Goal: Navigation & Orientation: Find specific page/section

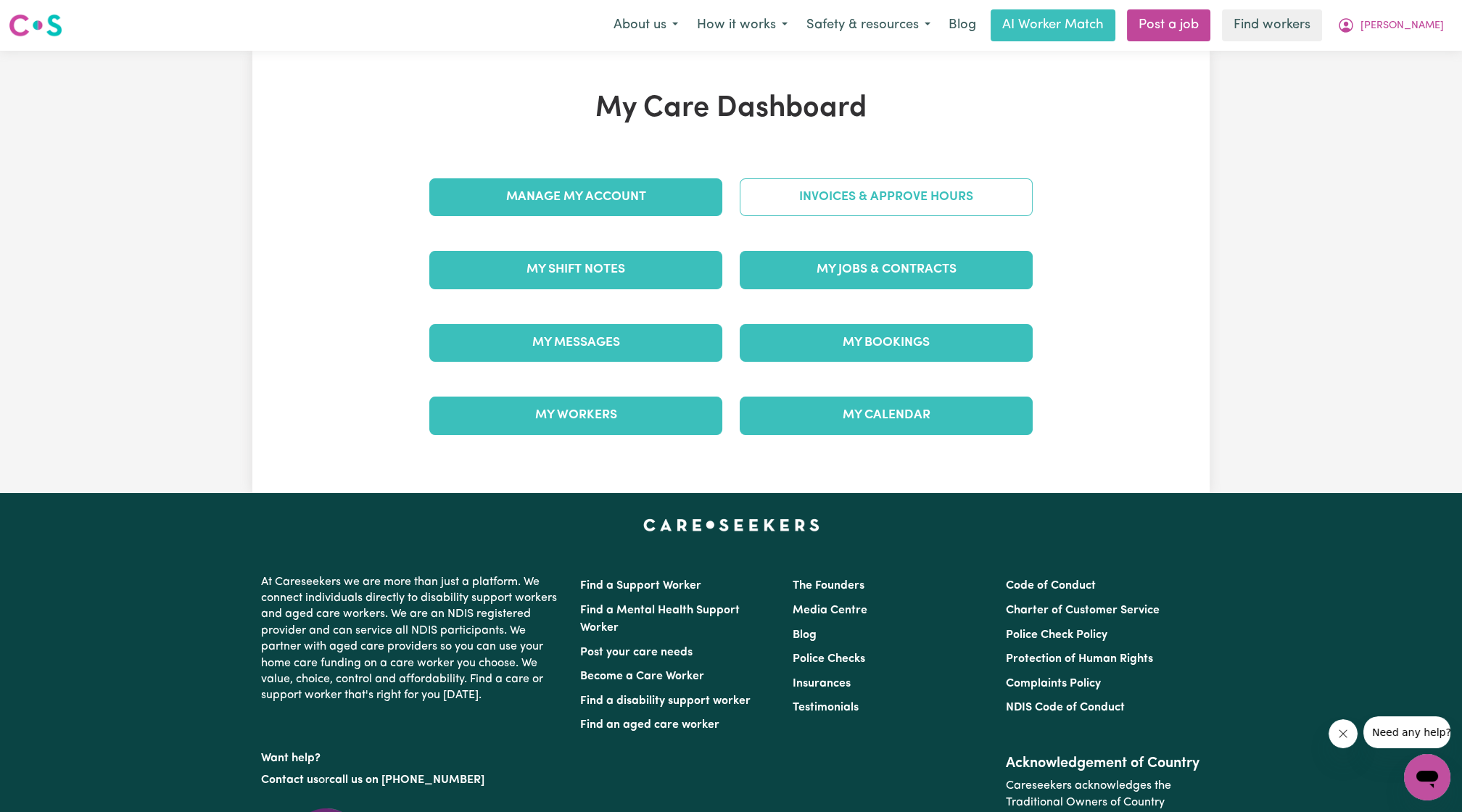
click at [792, 203] on link "Invoices & Approve Hours" at bounding box center [886, 197] width 293 height 38
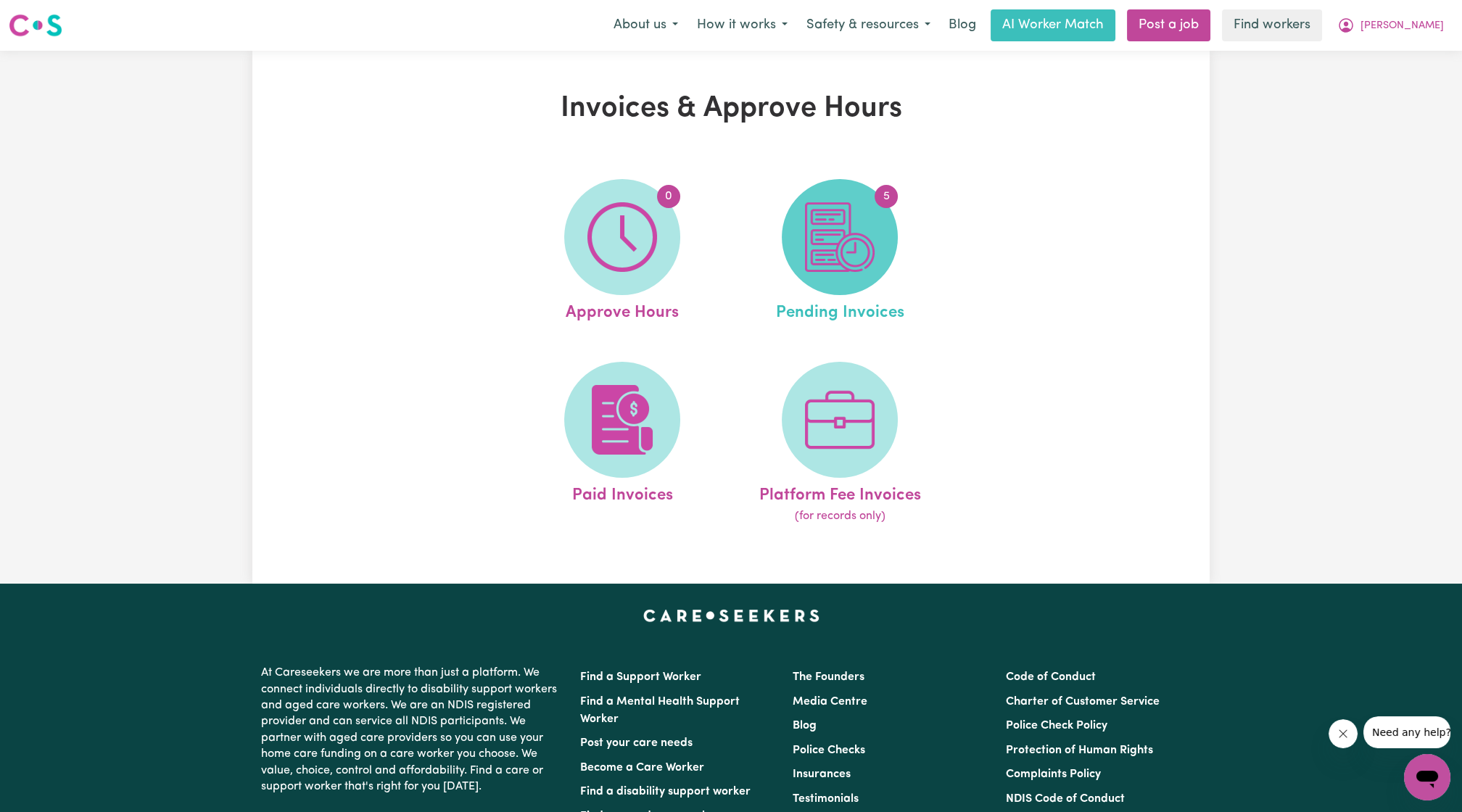
click at [884, 260] on span "5" at bounding box center [840, 237] width 116 height 116
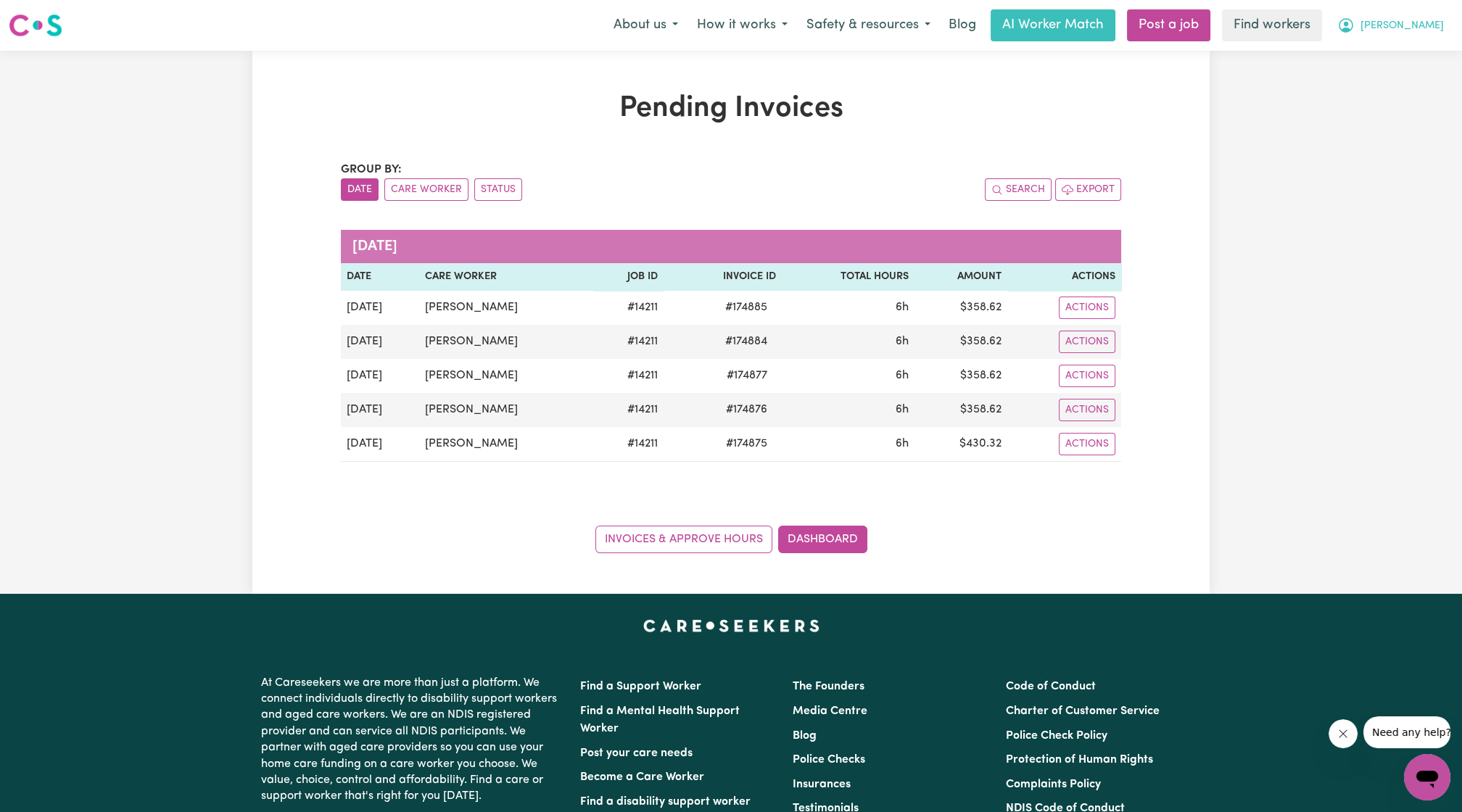
click at [1438, 35] on button "[PERSON_NAME]" at bounding box center [1391, 25] width 126 height 30
click at [1406, 43] on link "My Dashboard" at bounding box center [1395, 56] width 115 height 27
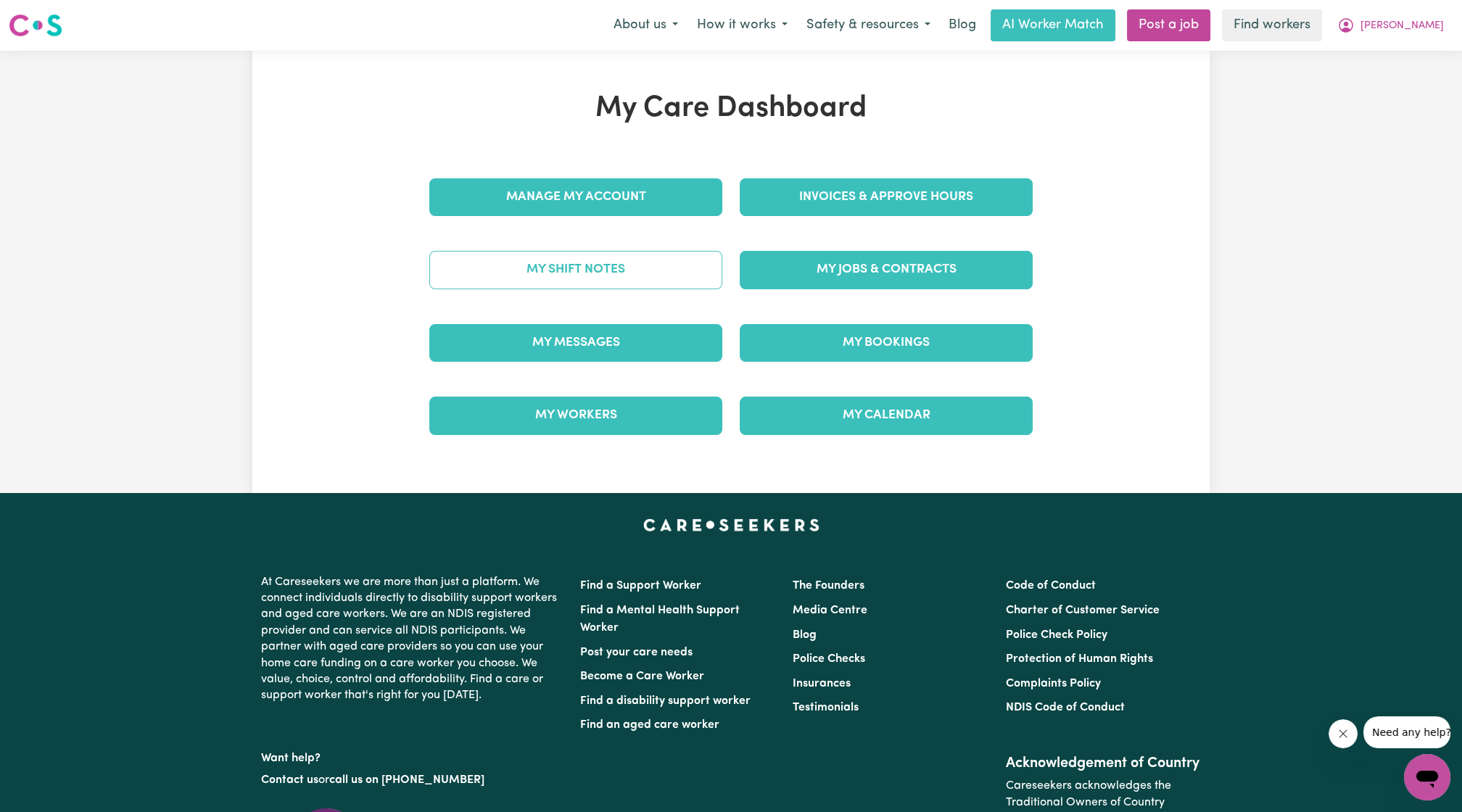
click at [600, 265] on link "My Shift Notes" at bounding box center [576, 269] width 293 height 38
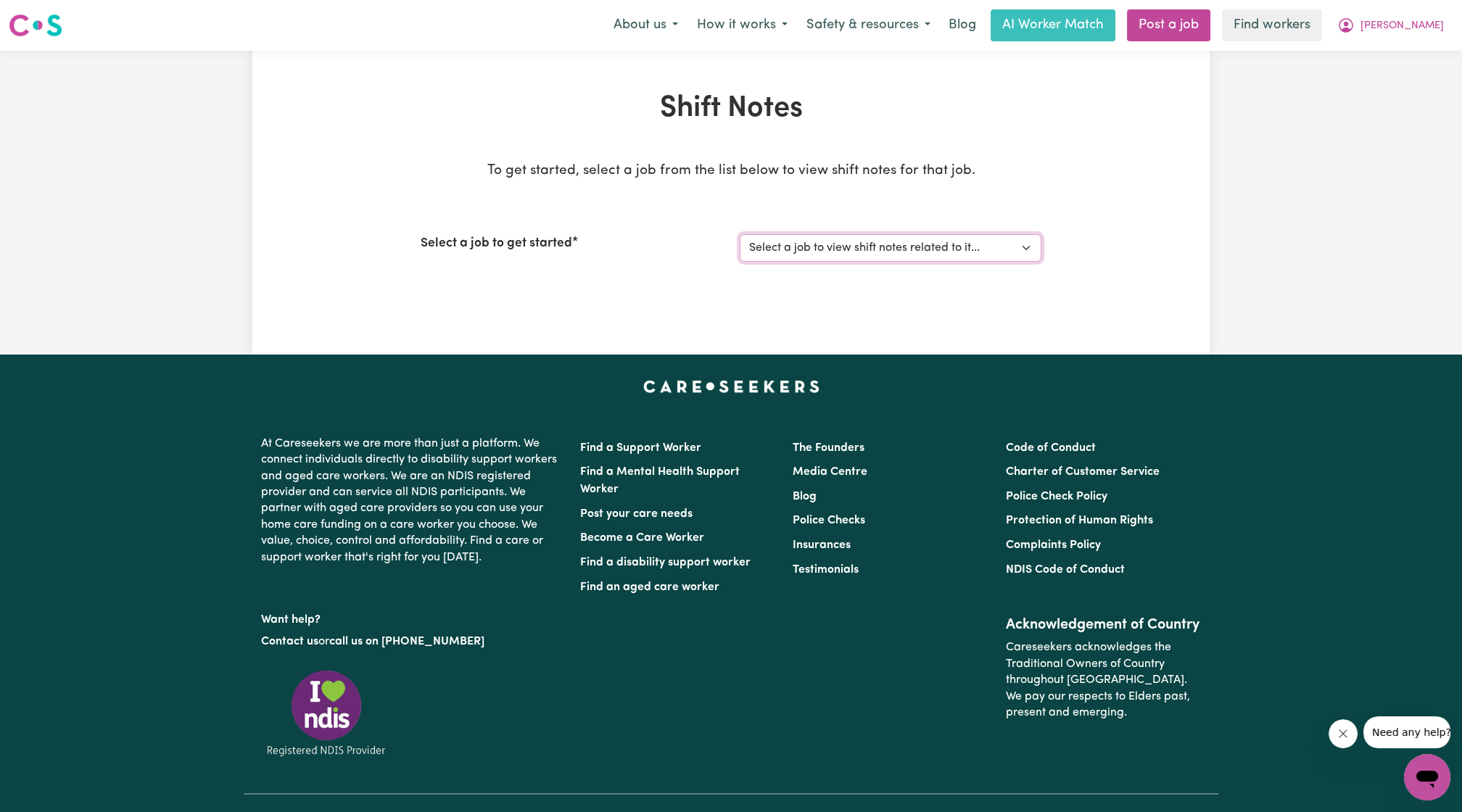
click at [836, 248] on select "Select a job to view shift notes related to it... [[PERSON_NAME]] Care Worker n…" at bounding box center [890, 247] width 301 height 27
click at [804, 314] on div "Shift Notes To get started, select a job from the list below to view shift note…" at bounding box center [731, 203] width 957 height 304
click at [847, 256] on select "Select a job to view shift notes related to it... [[PERSON_NAME]] Care Worker n…" at bounding box center [890, 247] width 301 height 27
select select "14211"
click at [740, 234] on select "Select a job to view shift notes related to it... [[PERSON_NAME]] Care Worker n…" at bounding box center [890, 247] width 301 height 27
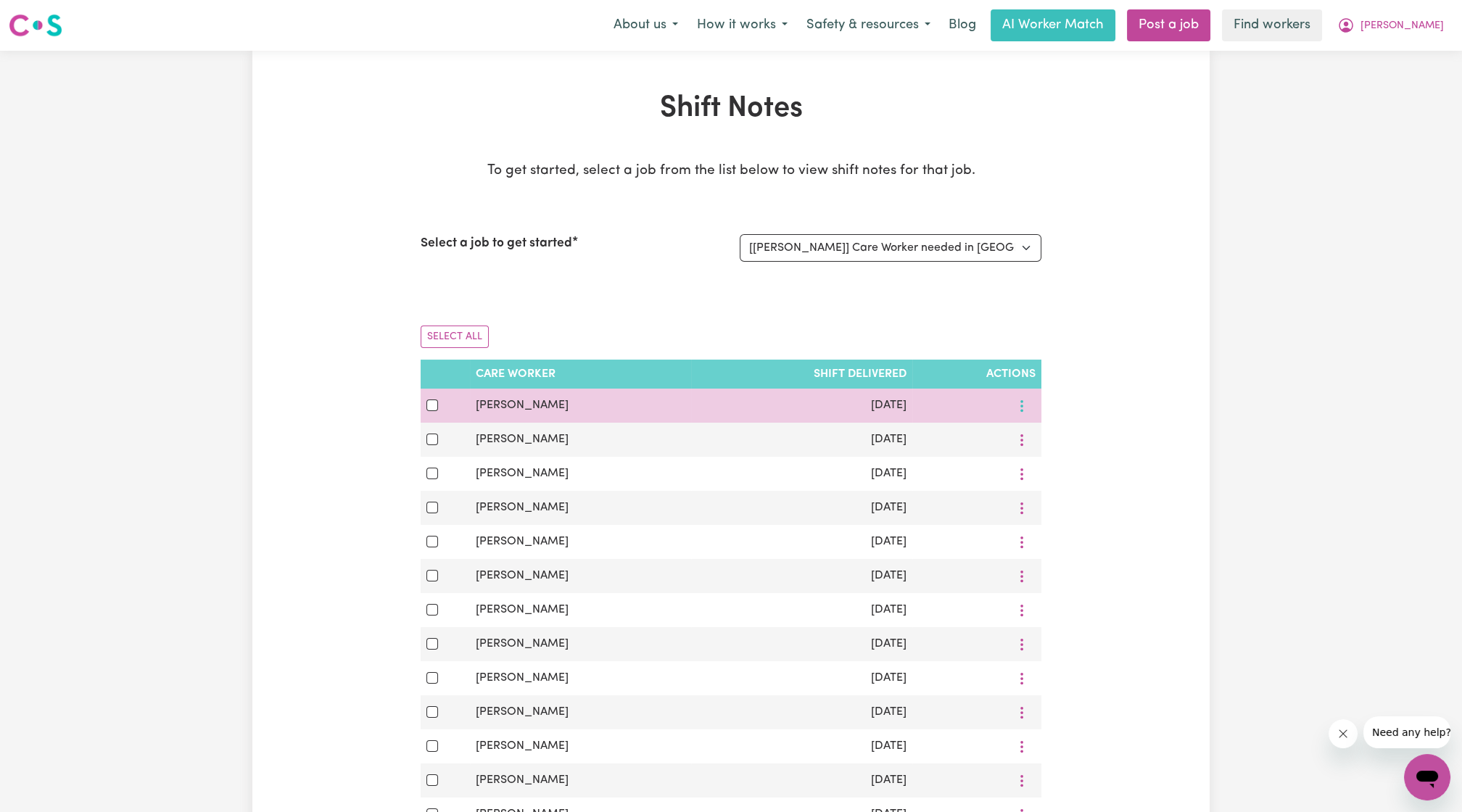
click at [1024, 399] on icon "More options" at bounding box center [1021, 406] width 14 height 14
click at [1029, 436] on icon at bounding box center [1033, 439] width 11 height 11
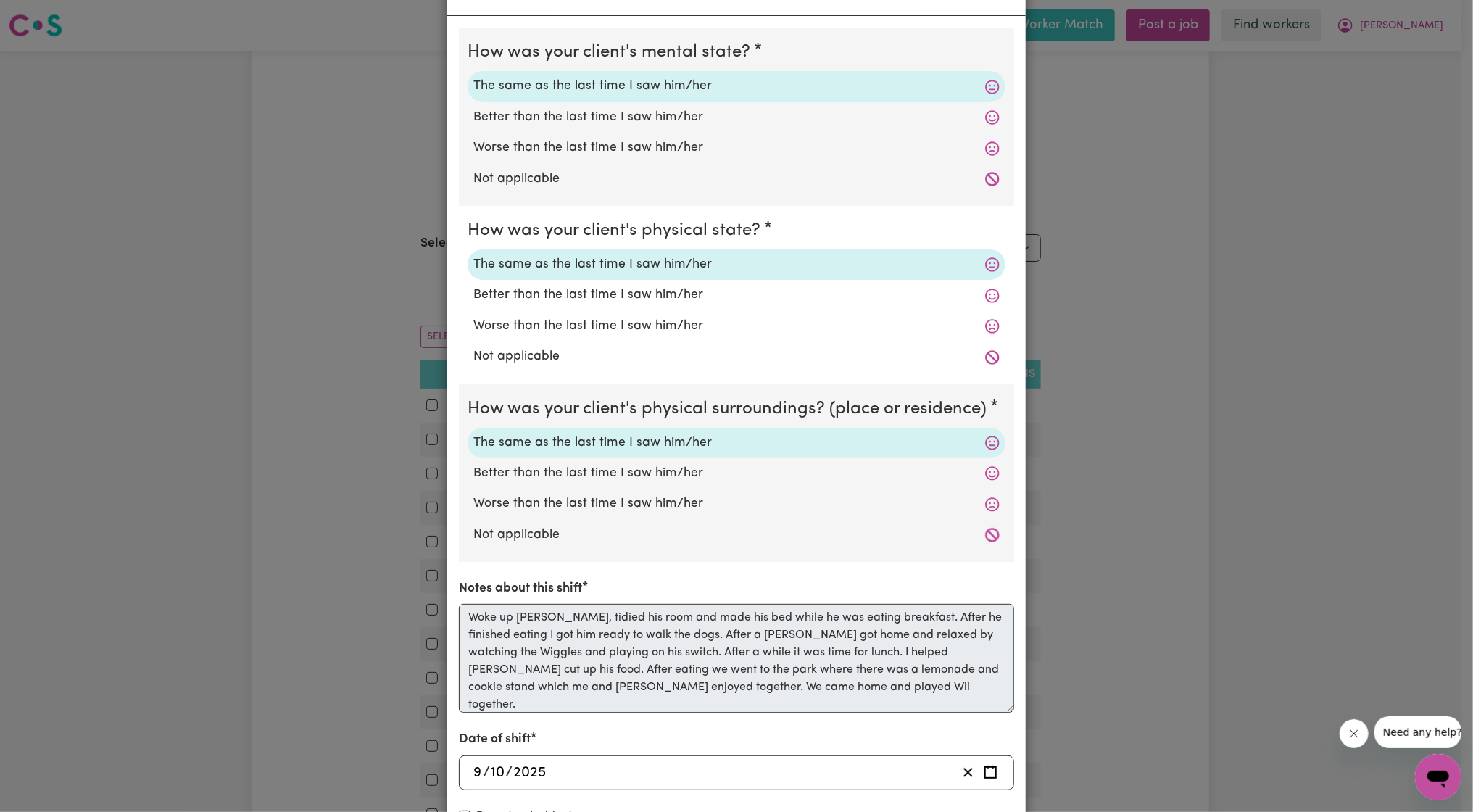
scroll to position [62, 0]
click at [1069, 504] on div "Shift Note ( [DATE] ) How was your client's mental state? The same as the last …" at bounding box center [736, 406] width 1473 height 812
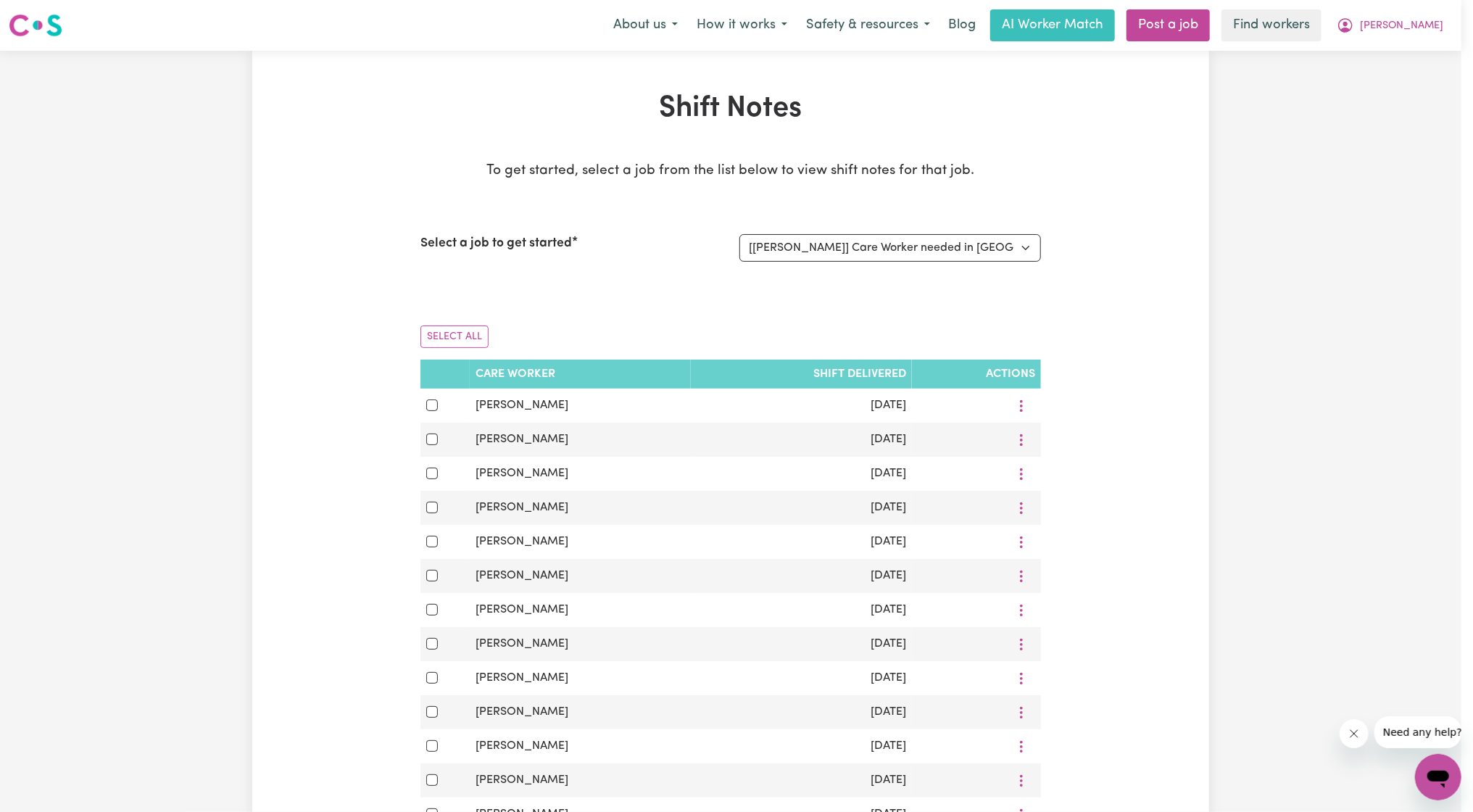
scroll to position [0, 0]
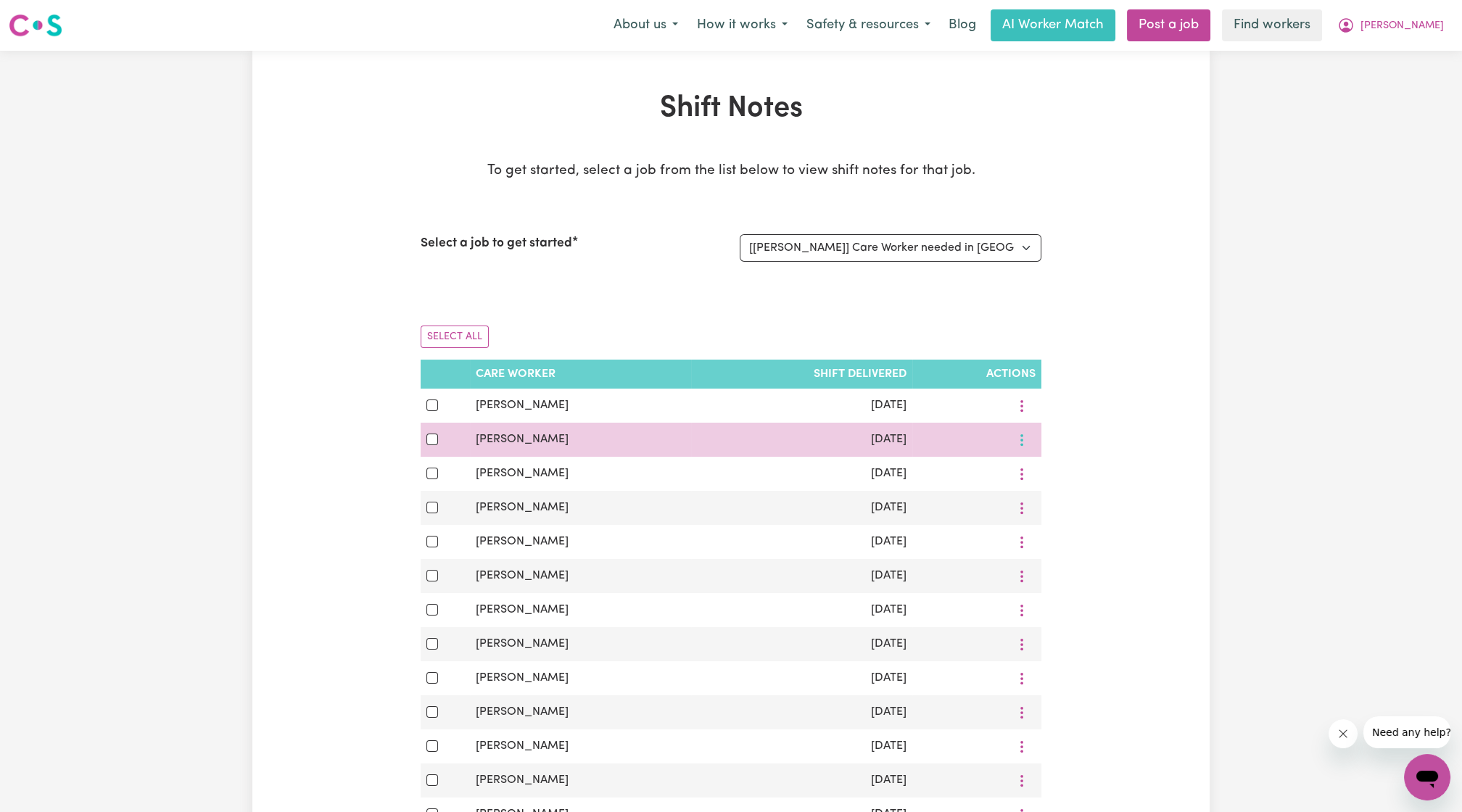
click at [1021, 442] on icon "More options" at bounding box center [1021, 439] width 14 height 14
click at [1027, 465] on span at bounding box center [1033, 473] width 11 height 18
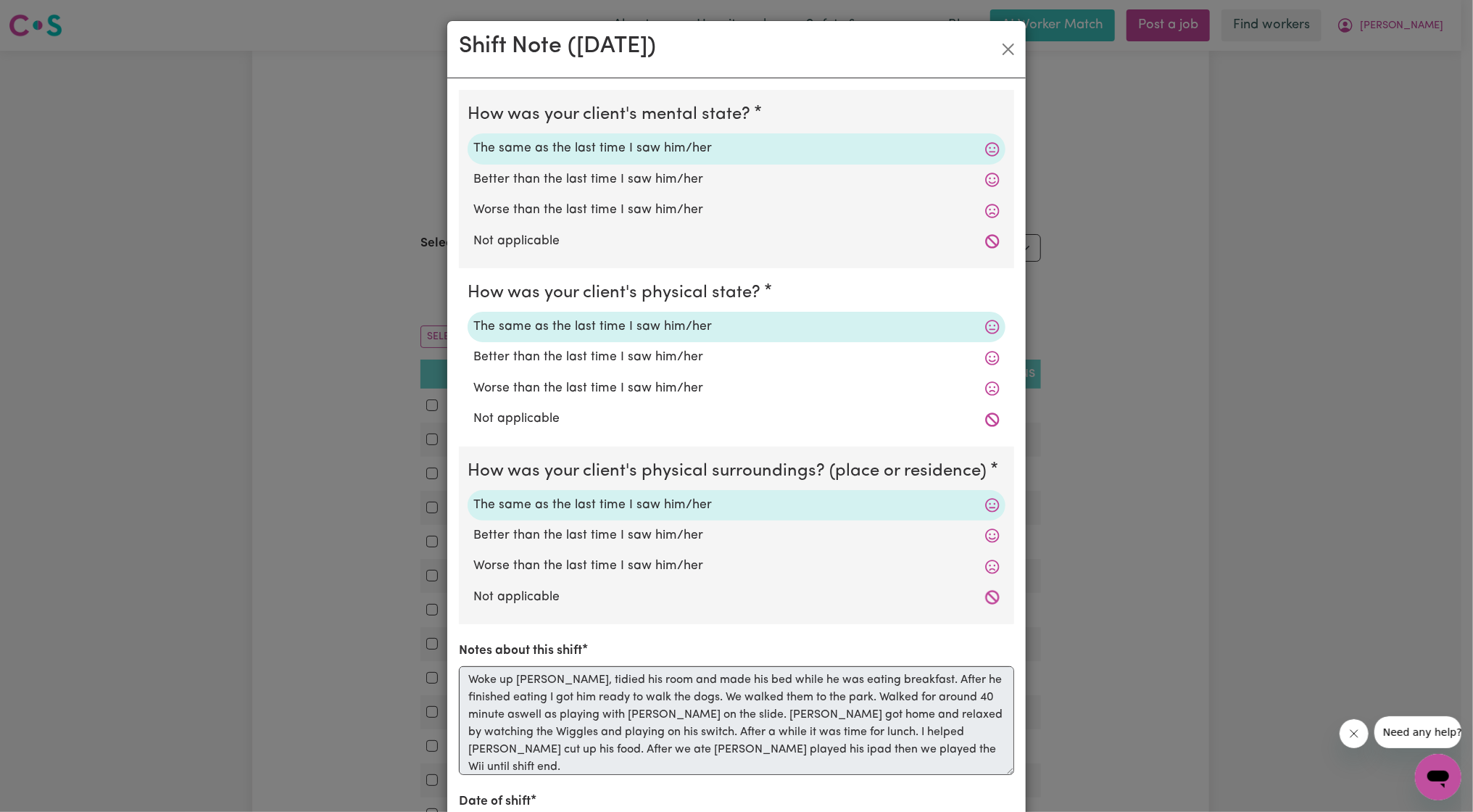
scroll to position [142, 0]
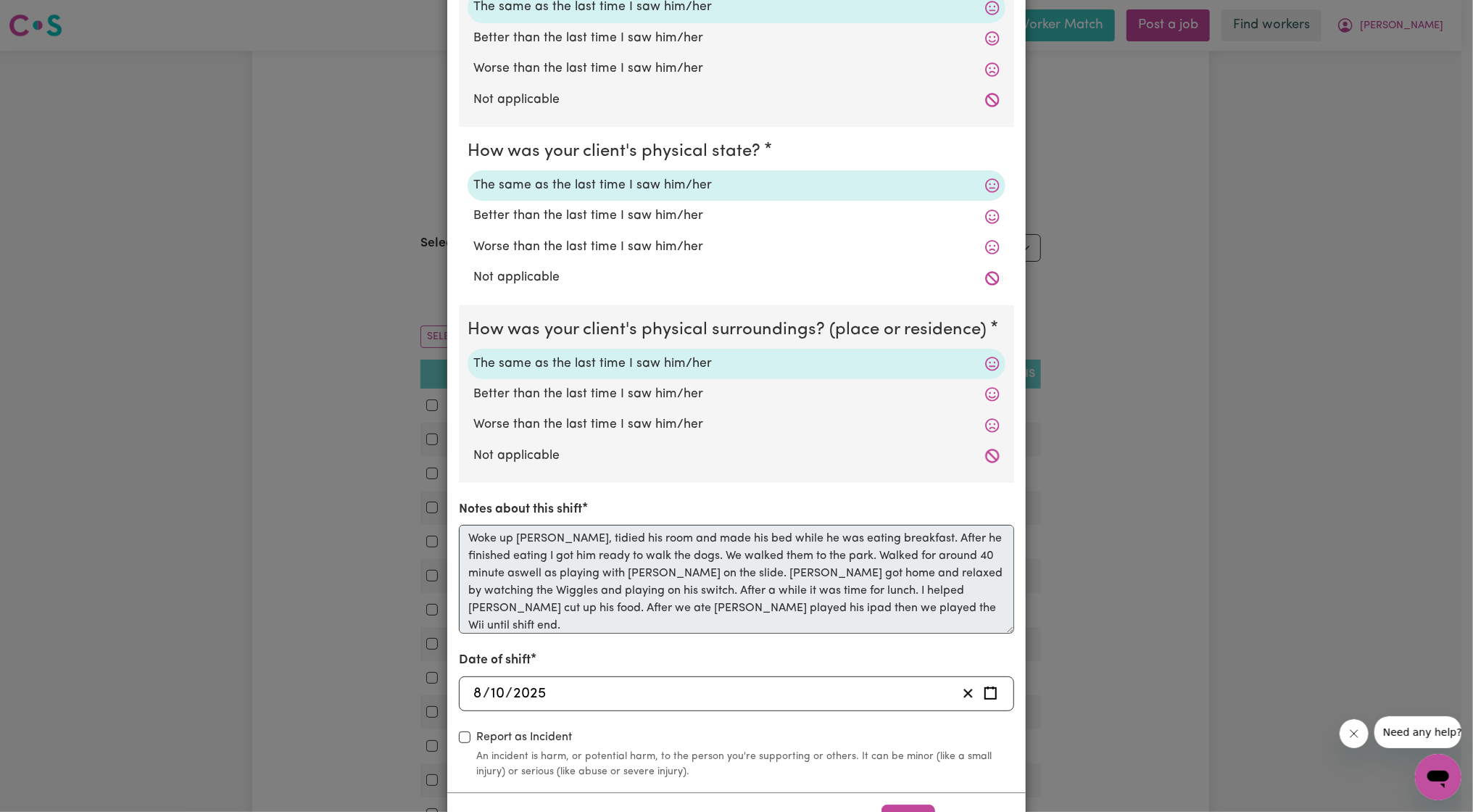
click at [1061, 553] on div "Shift Note ( [DATE] ) How was your client's mental state? The same as the last …" at bounding box center [736, 406] width 1473 height 812
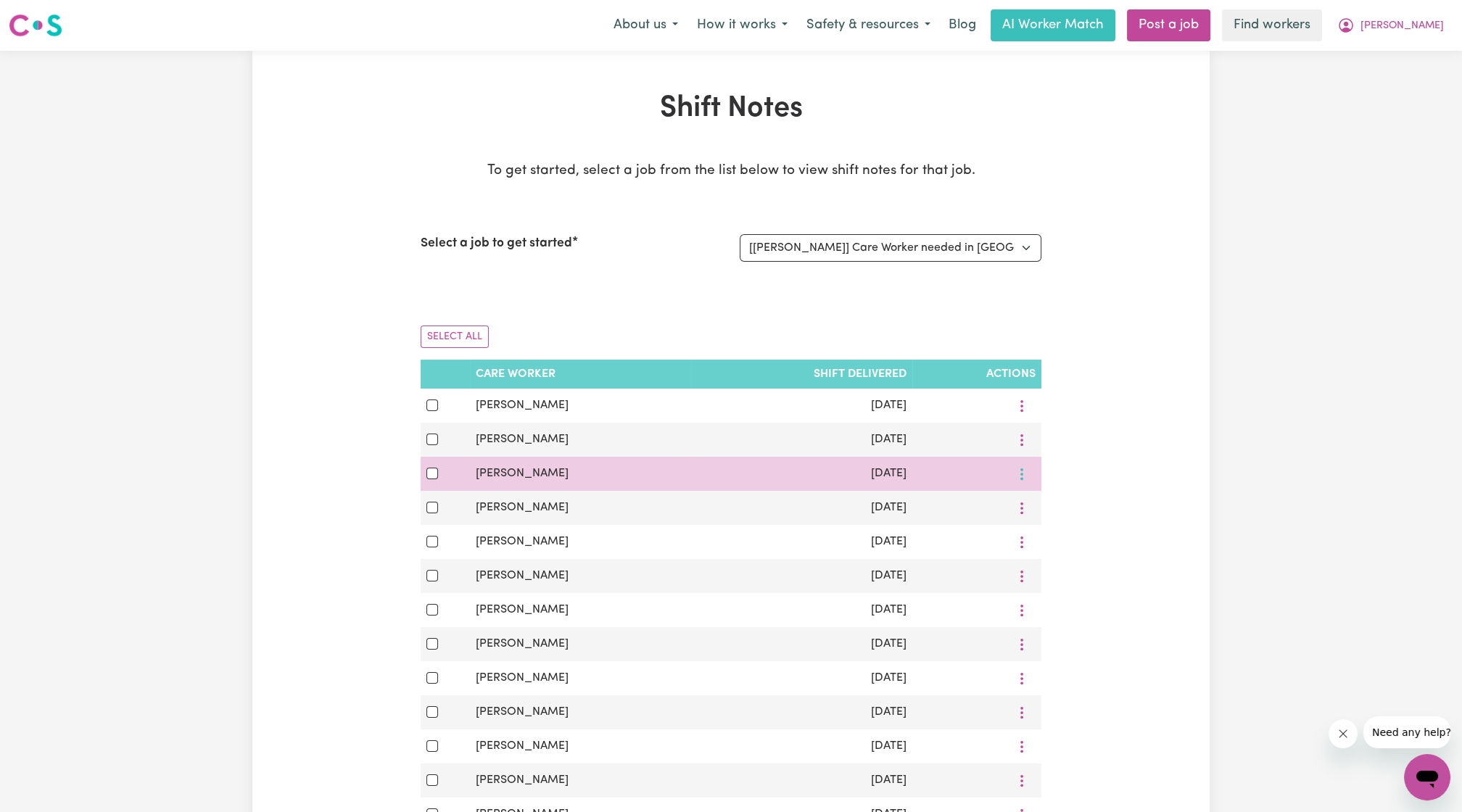
click at [1025, 479] on icon "More options" at bounding box center [1021, 473] width 14 height 14
click at [1044, 501] on span "View Shift Note" at bounding box center [1084, 507] width 79 height 11
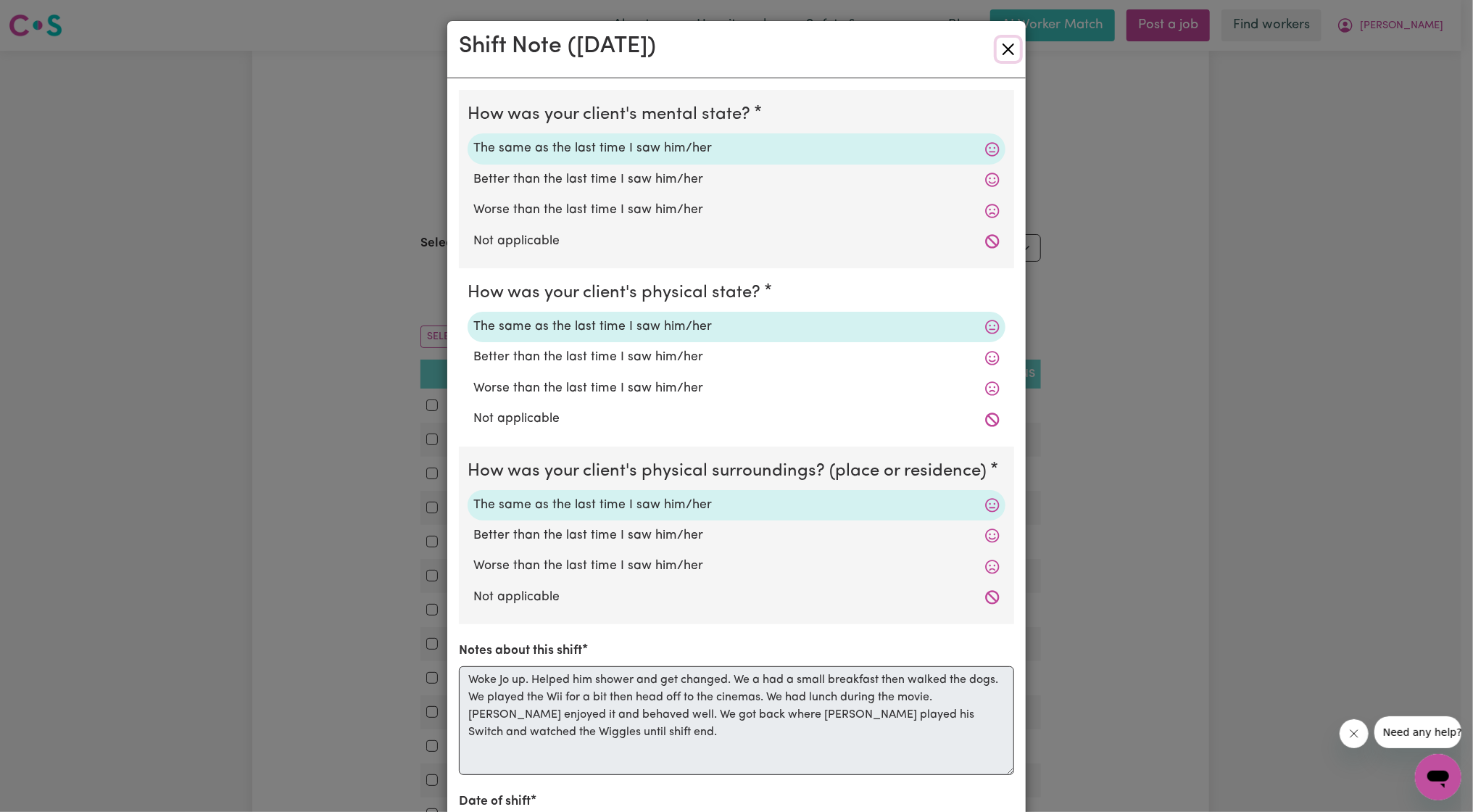
click at [997, 53] on button "Close" at bounding box center [1008, 49] width 23 height 23
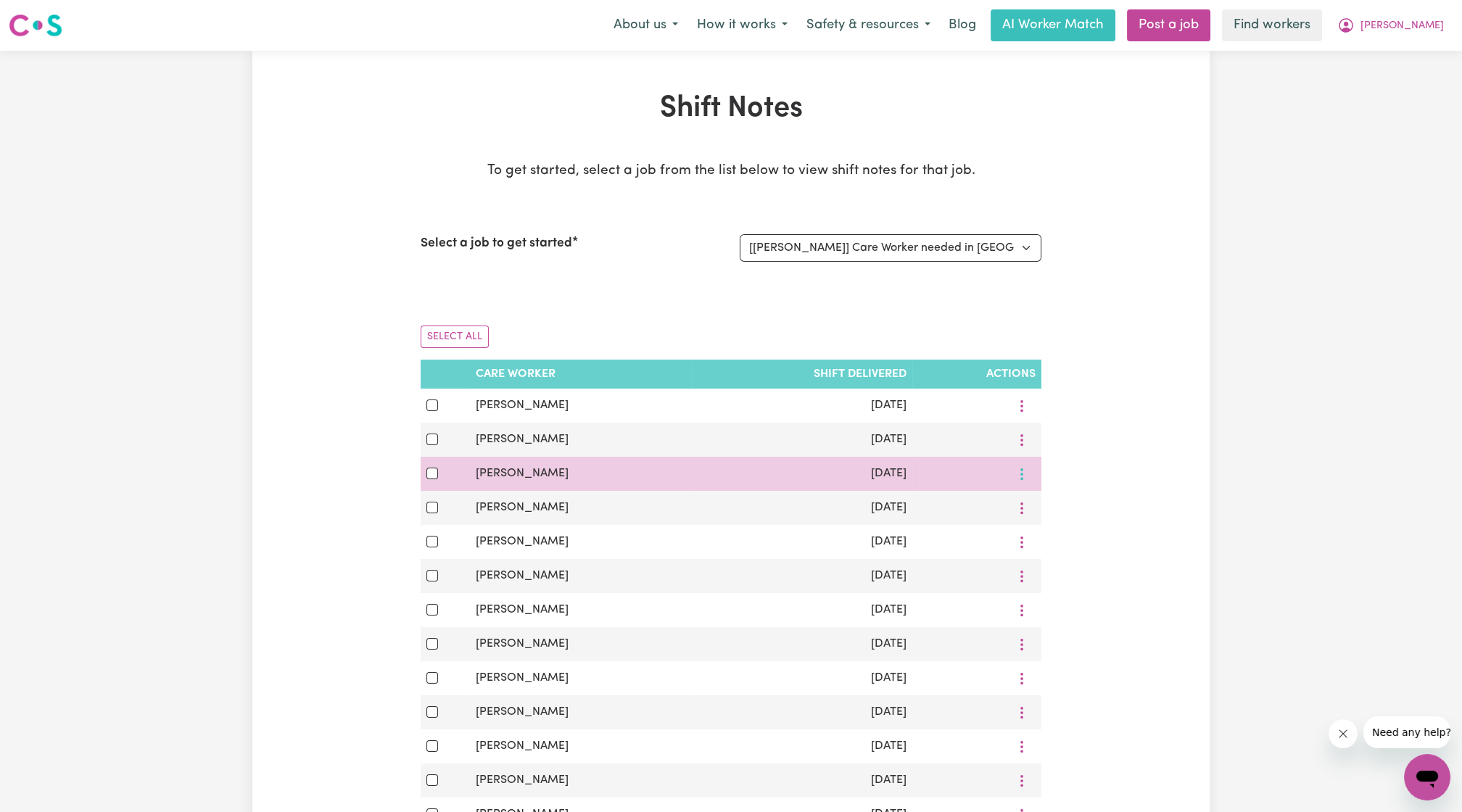
click at [1023, 471] on button "More options" at bounding box center [1021, 474] width 27 height 23
click at [1034, 507] on link "View Shift Note" at bounding box center [1074, 507] width 119 height 29
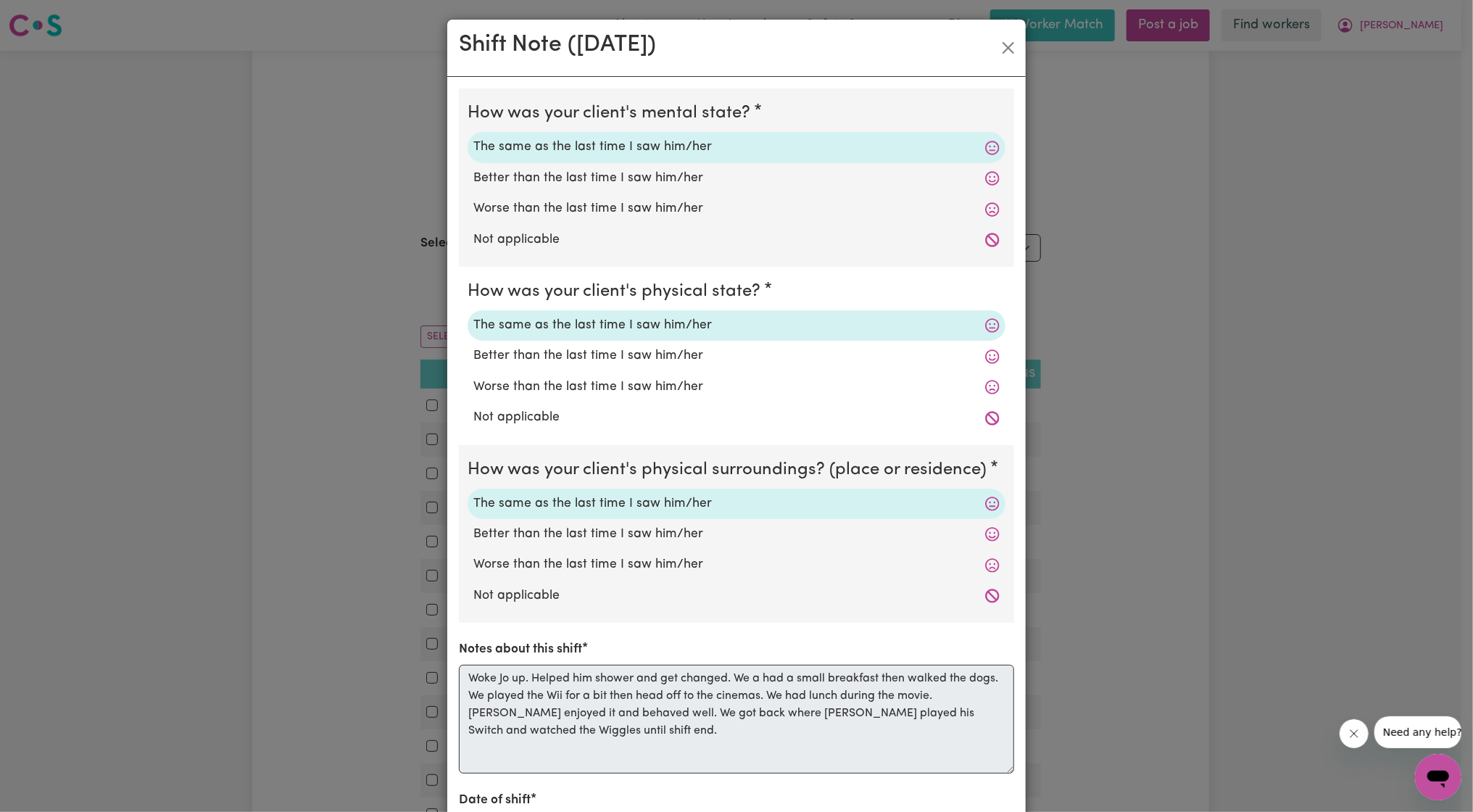
scroll to position [2, 0]
click at [1002, 49] on button "Close" at bounding box center [1008, 47] width 23 height 23
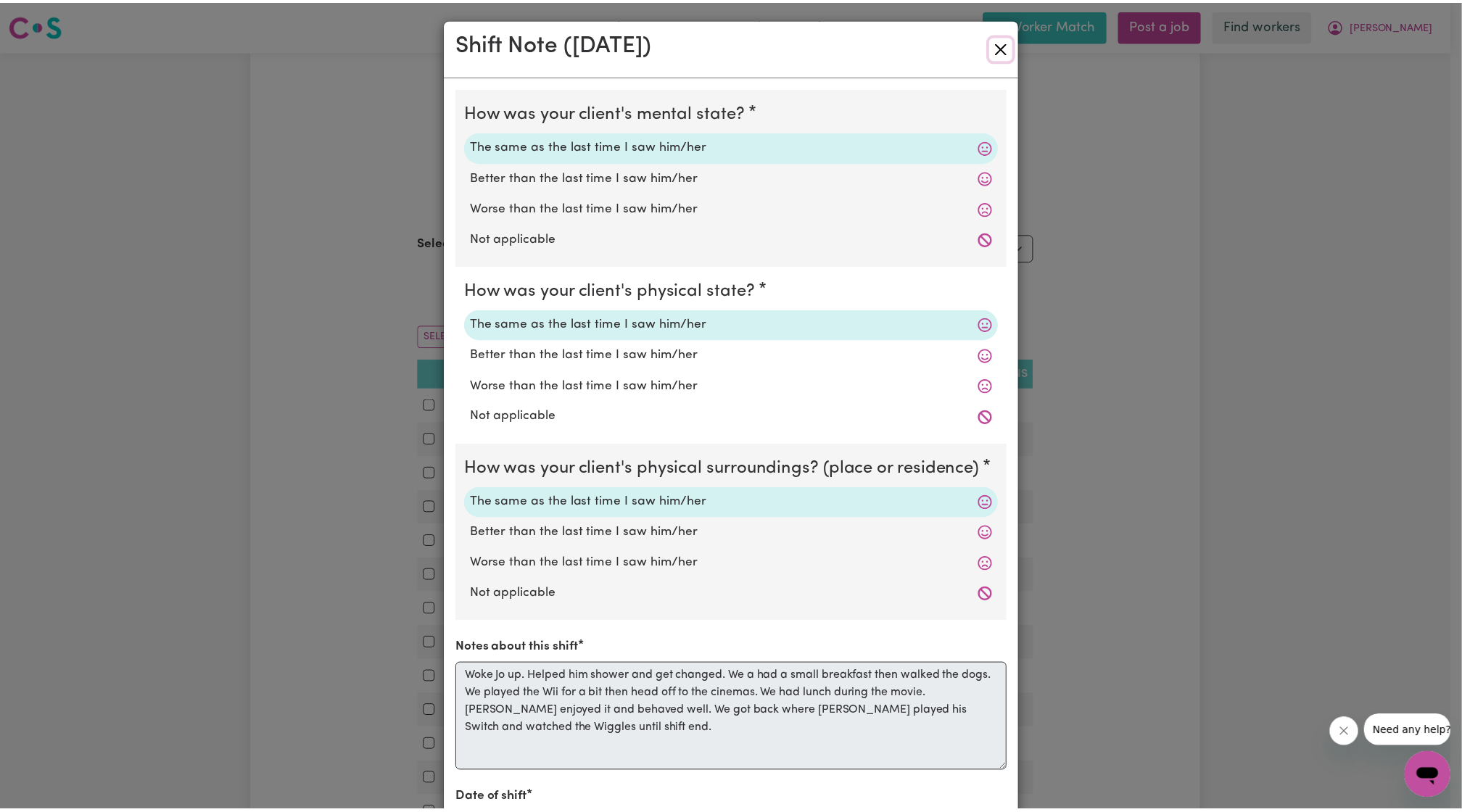
scroll to position [0, 0]
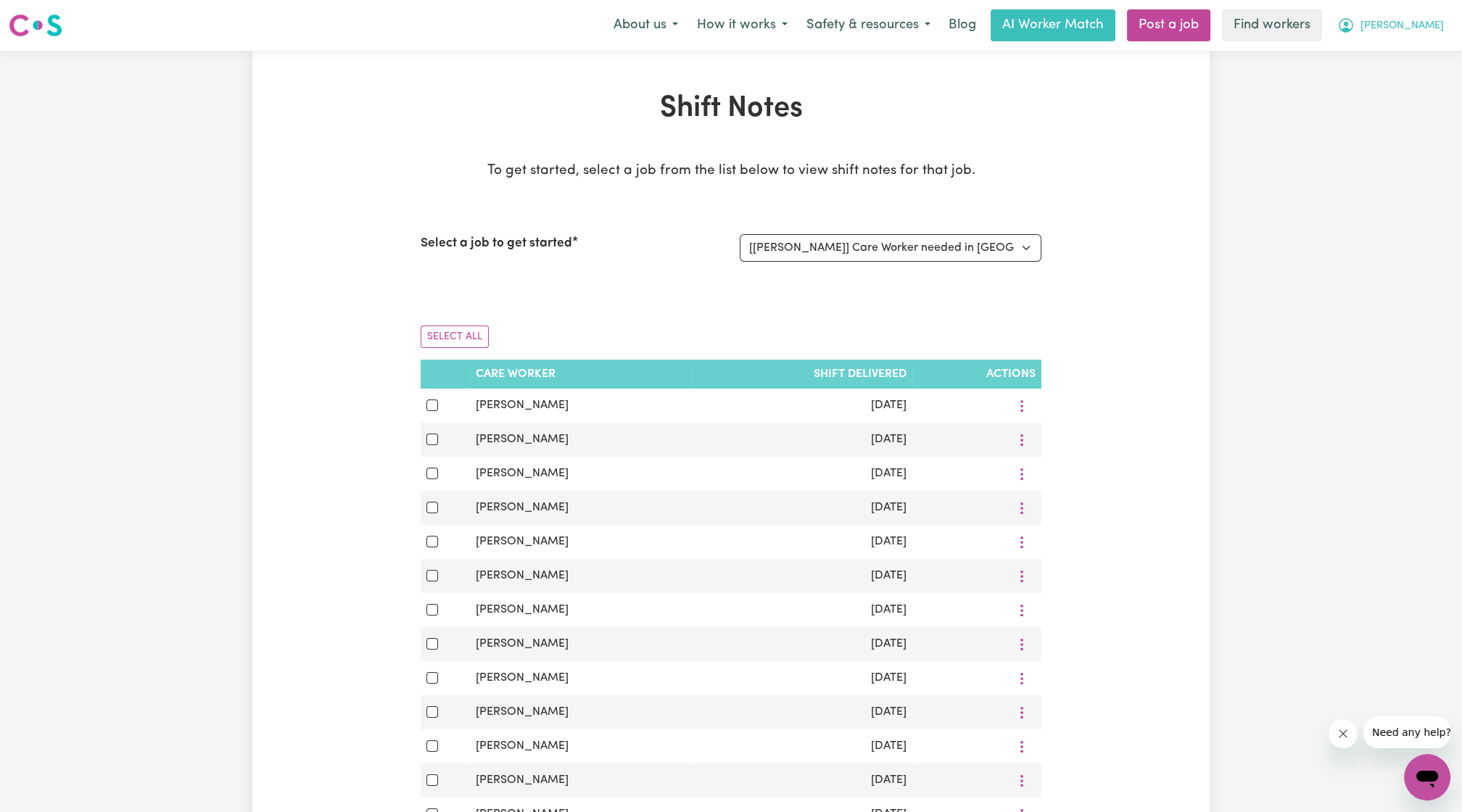
click at [1428, 18] on span "[PERSON_NAME]" at bounding box center [1402, 25] width 84 height 16
click at [1369, 49] on link "My Dashboard" at bounding box center [1395, 56] width 115 height 27
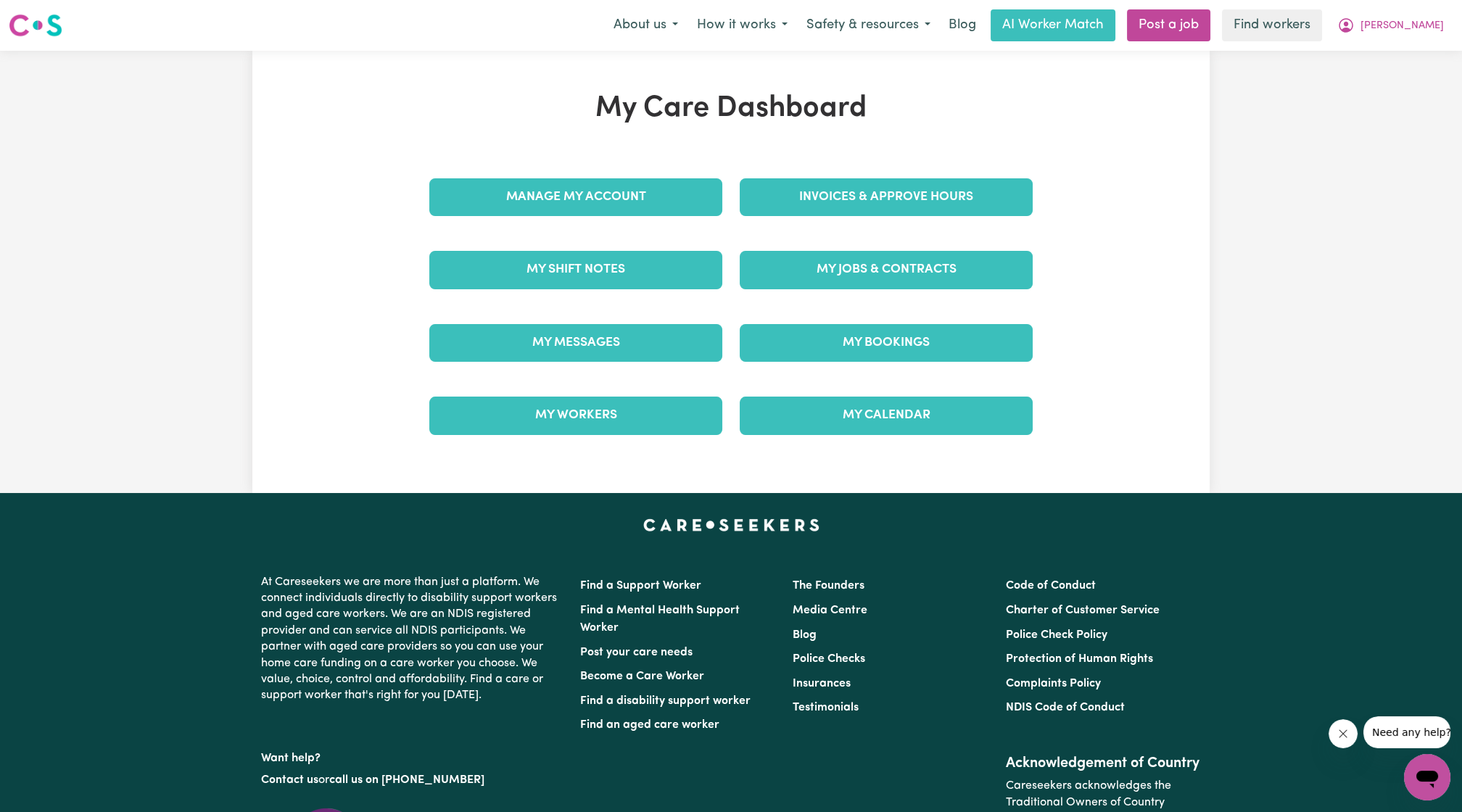
click at [681, 386] on div "My Workers" at bounding box center [576, 415] width 311 height 72
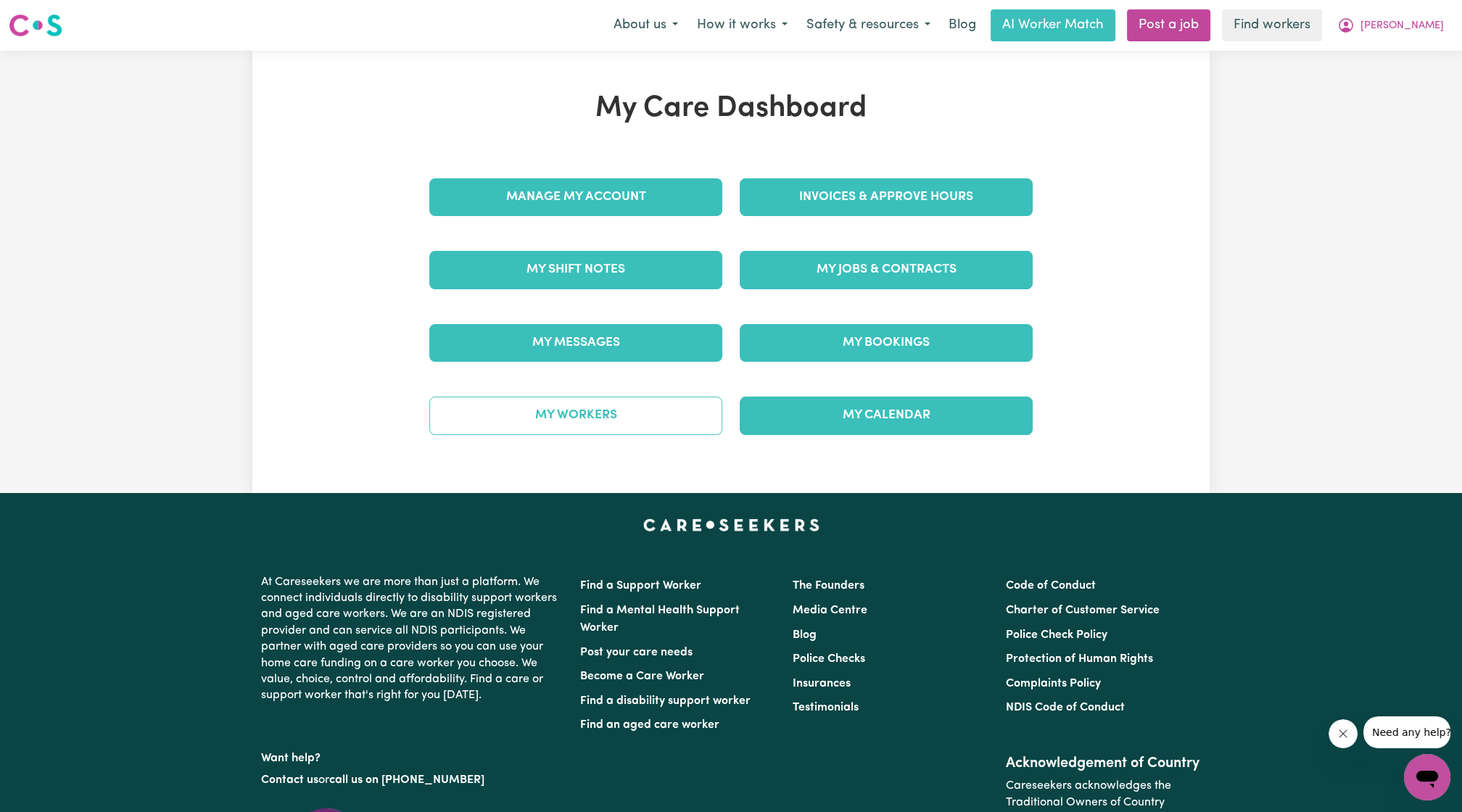
click at [653, 410] on link "My Workers" at bounding box center [576, 415] width 293 height 38
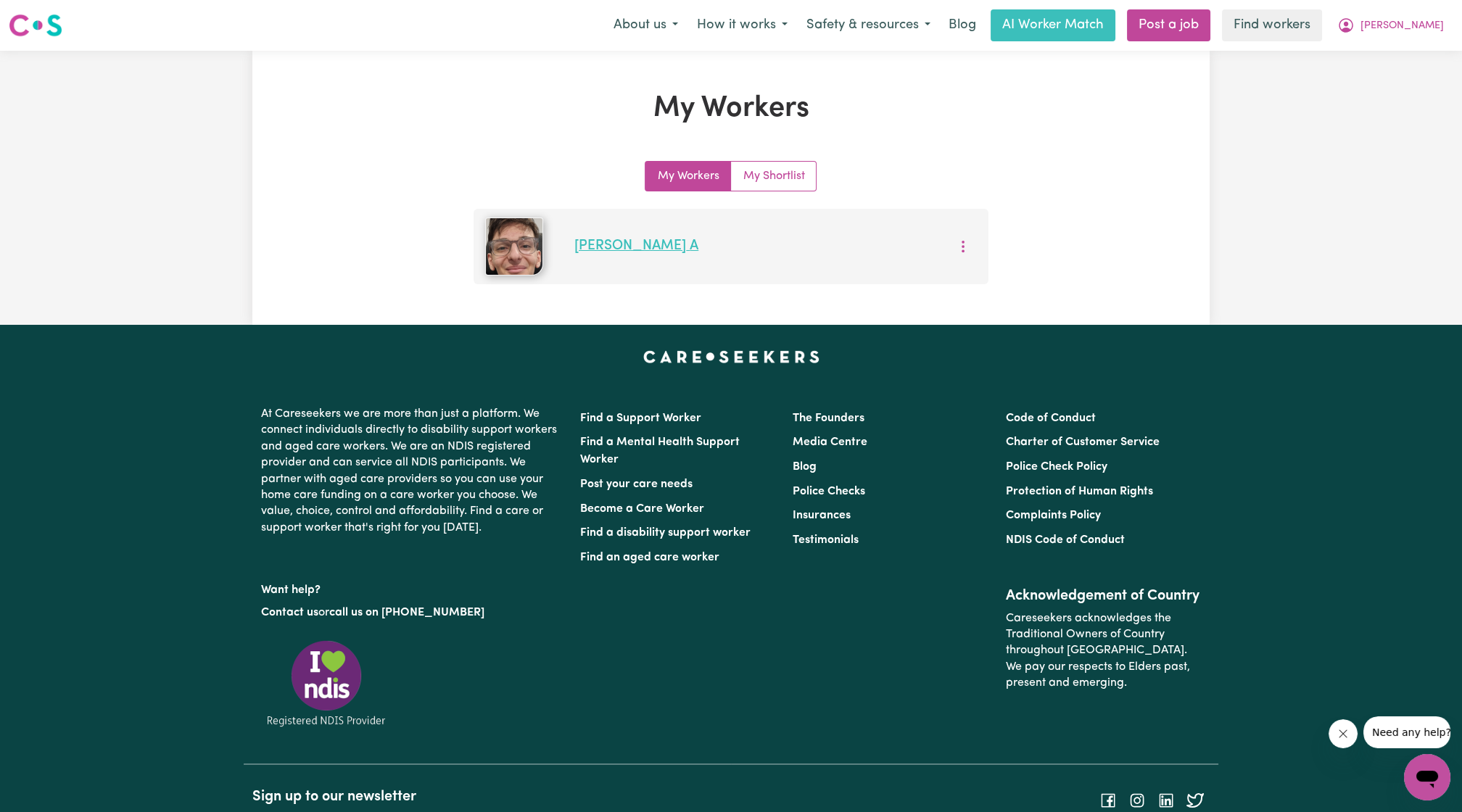
click at [577, 239] on link "[PERSON_NAME]" at bounding box center [637, 246] width 124 height 14
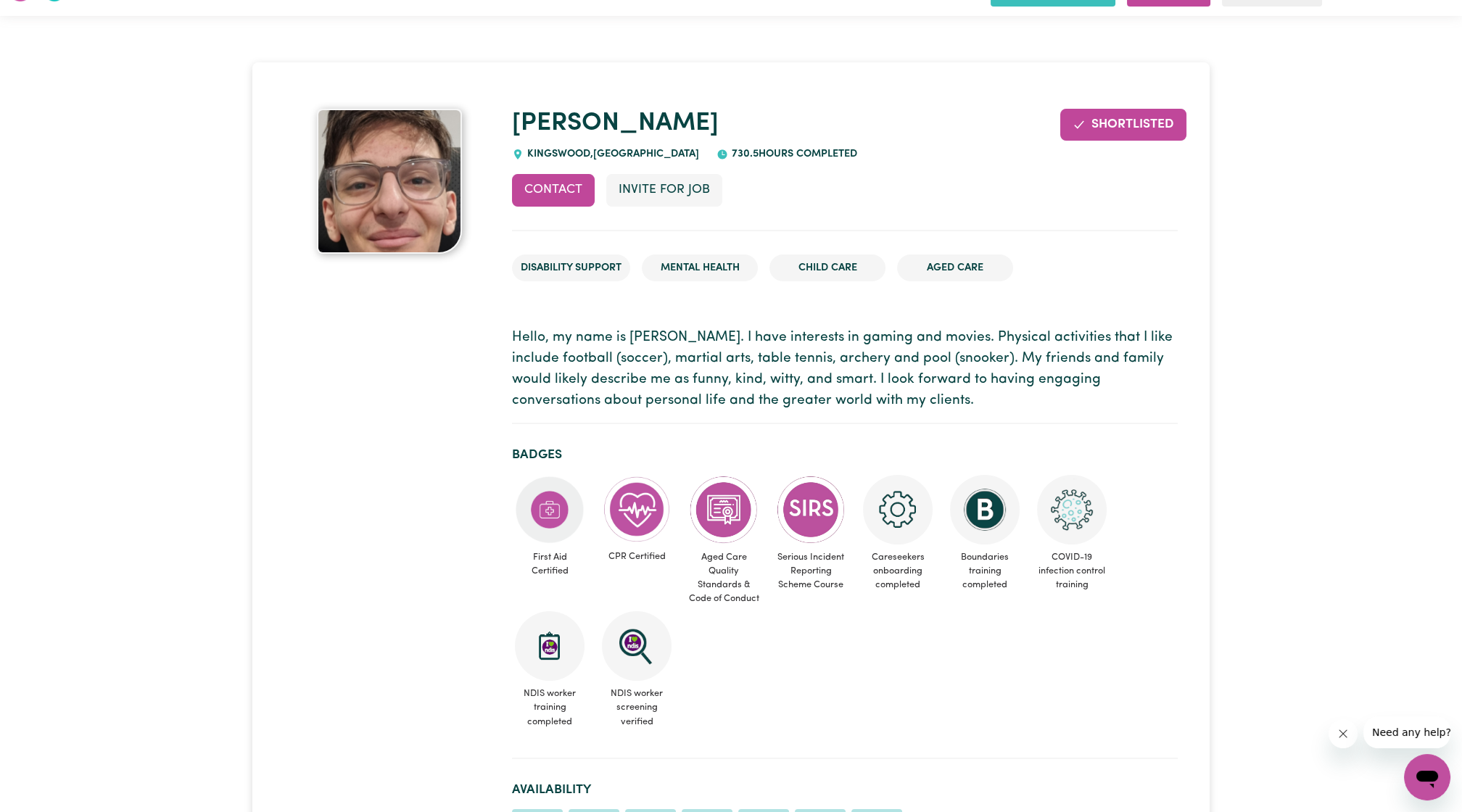
scroll to position [37, 0]
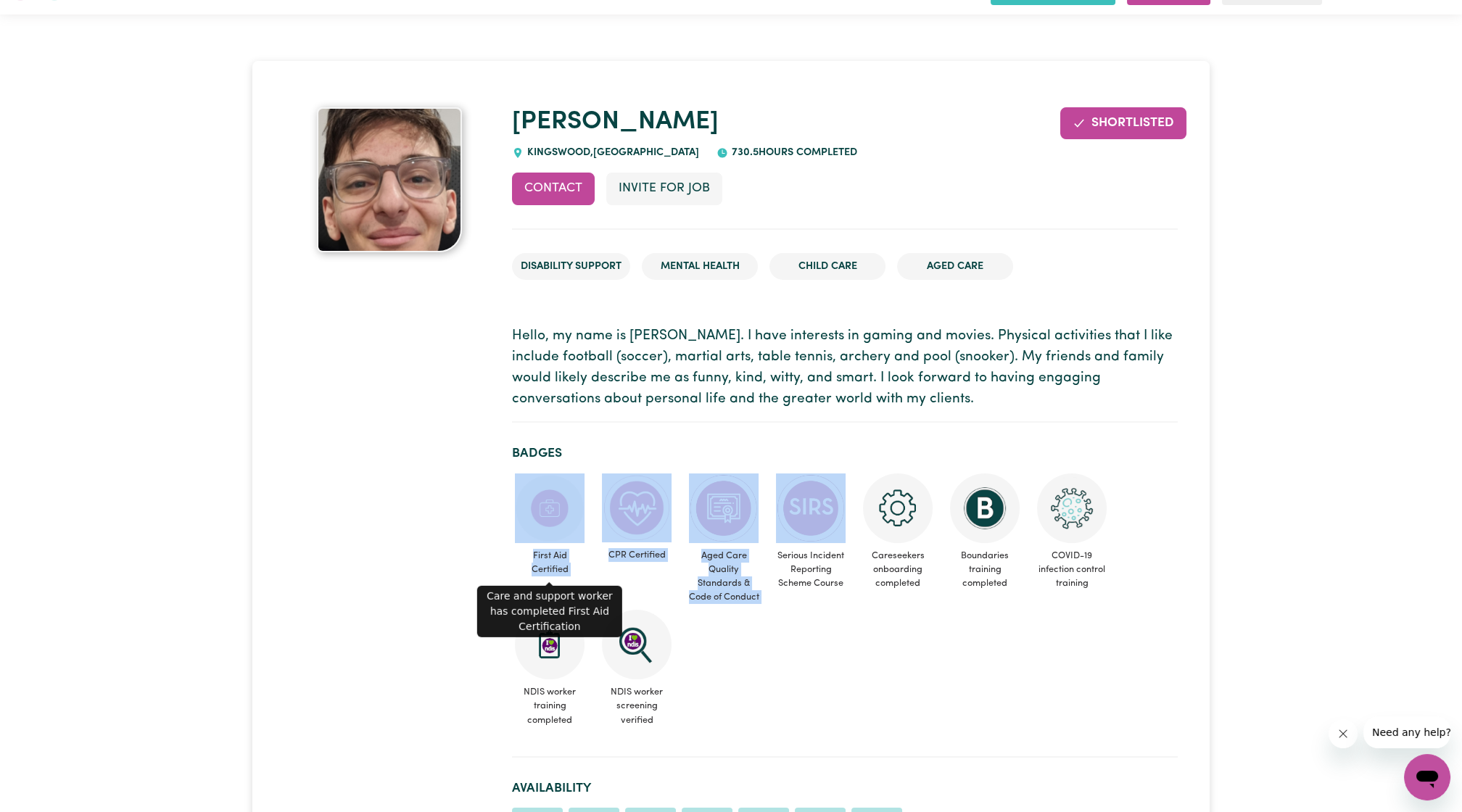
drag, startPoint x: 521, startPoint y: 540, endPoint x: 805, endPoint y: 533, distance: 284.1
click at [805, 533] on ul "First Aid Certified CPR Certified Aged Care Quality Standards & Code of Conduct…" at bounding box center [844, 603] width 666 height 259
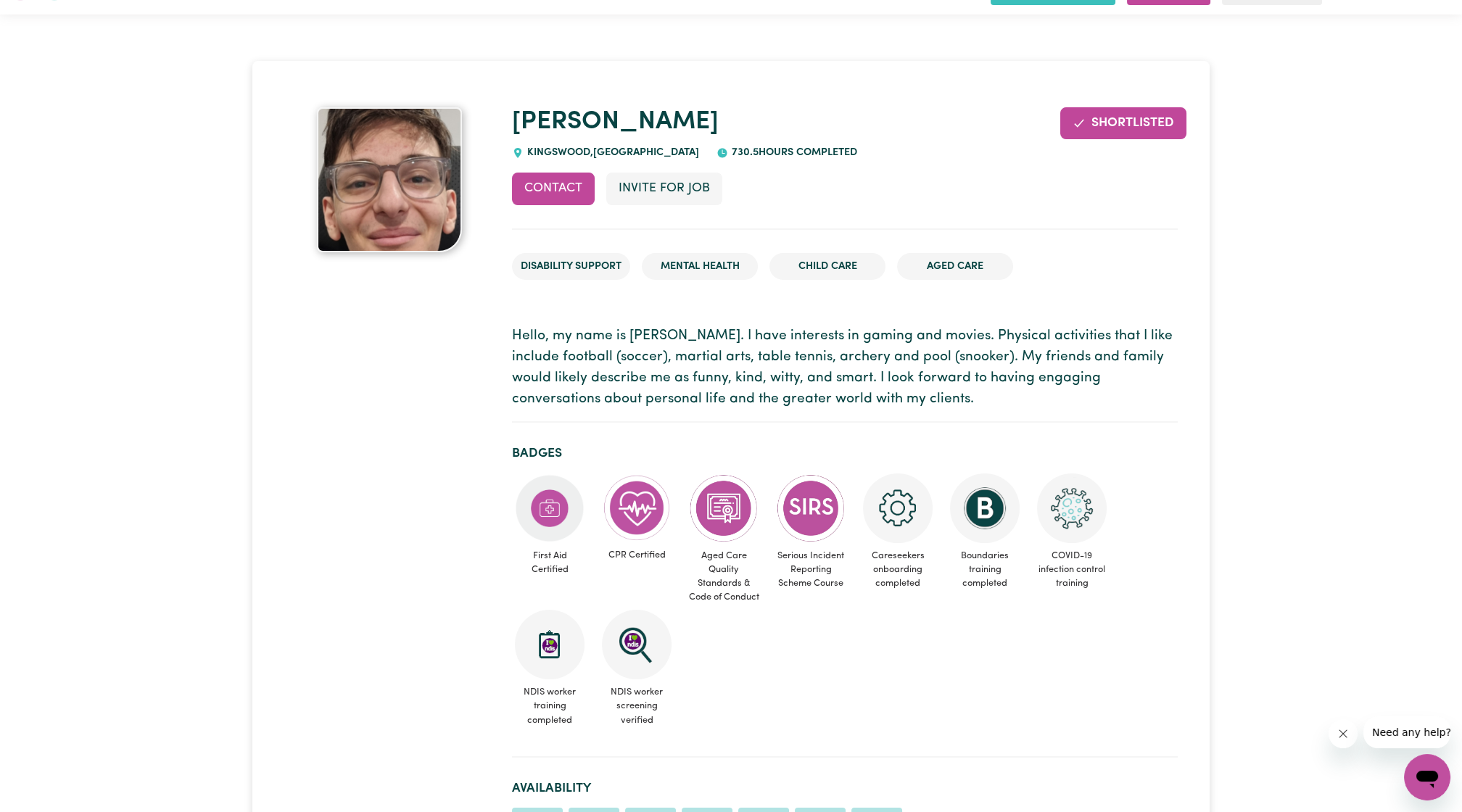
click at [817, 670] on ul "First Aid Certified CPR Certified Aged Care Quality Standards & Code of Conduct…" at bounding box center [844, 603] width 666 height 259
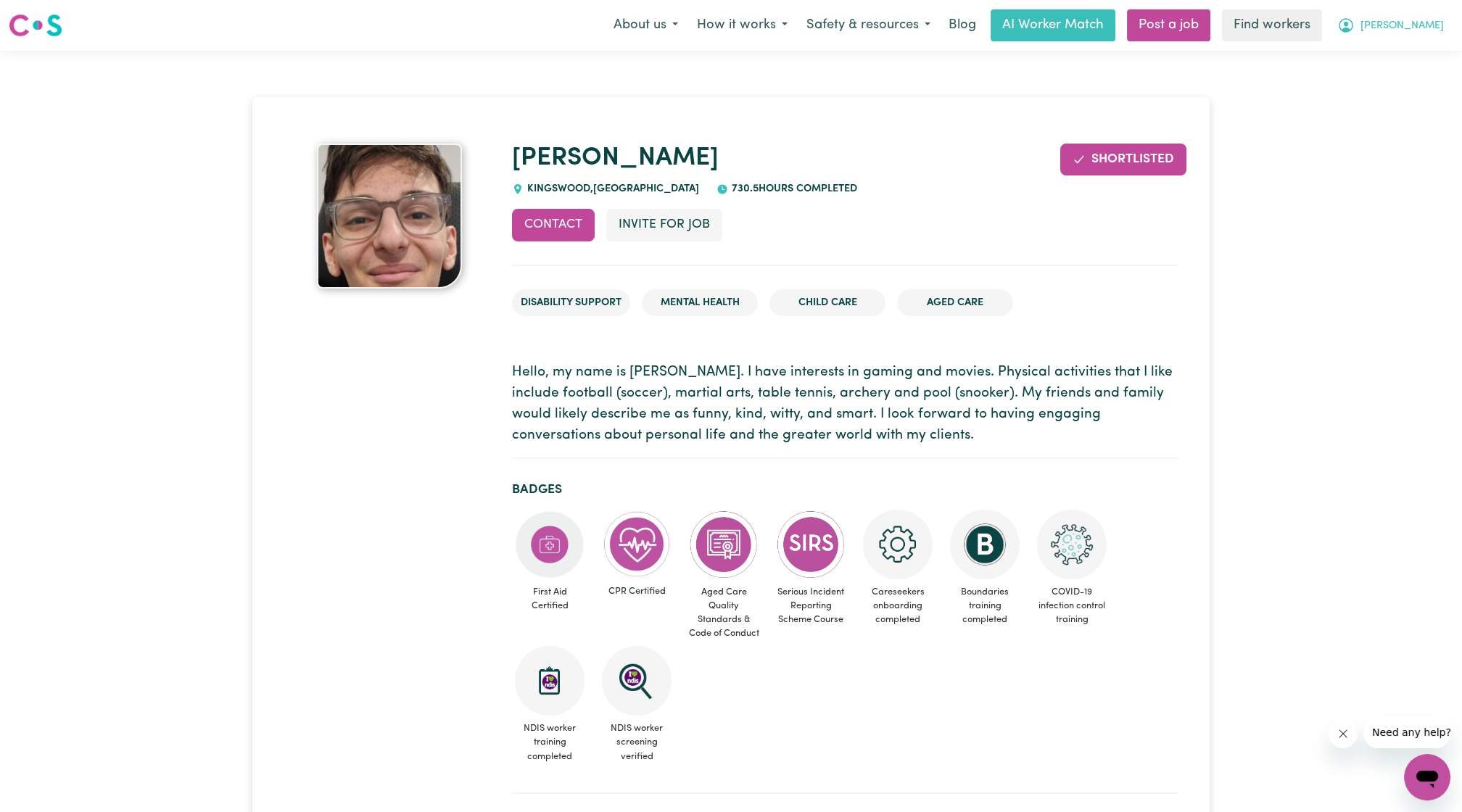
click at [1415, 37] on button "[PERSON_NAME]" at bounding box center [1391, 25] width 126 height 30
click at [1390, 59] on link "My Dashboard" at bounding box center [1395, 56] width 115 height 27
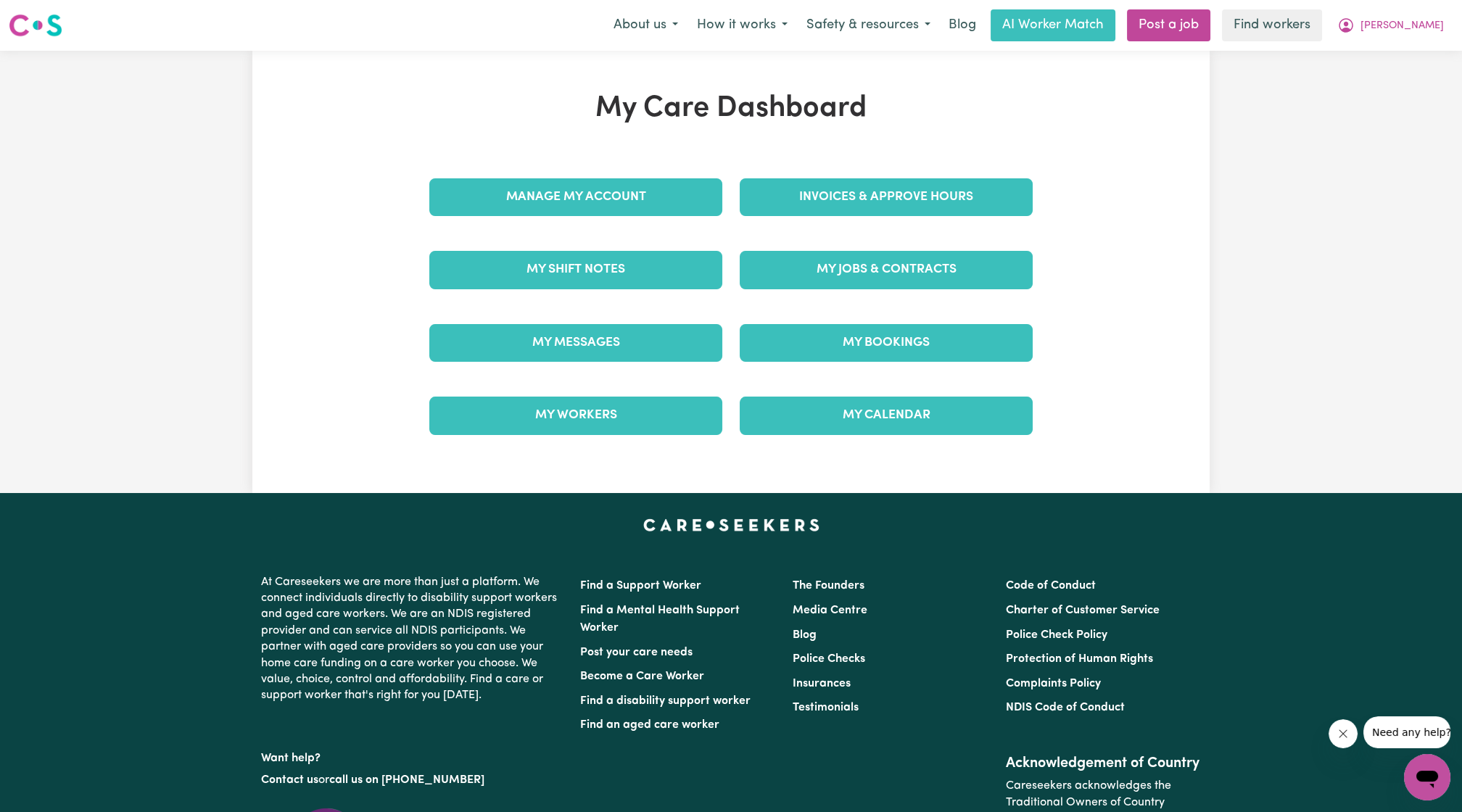
click at [685, 165] on div "Manage My Account" at bounding box center [576, 196] width 311 height 72
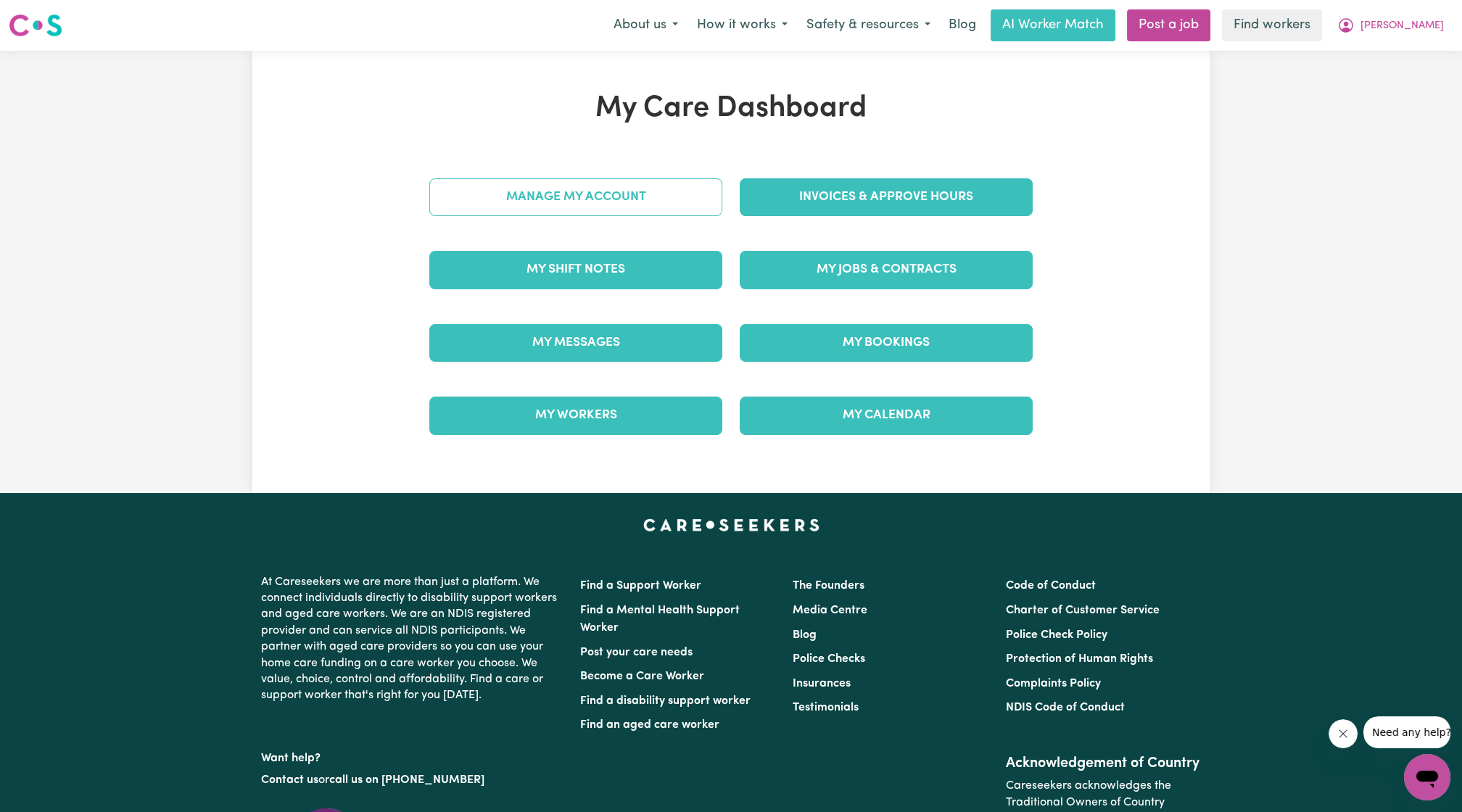
click at [640, 203] on link "Manage My Account" at bounding box center [576, 197] width 293 height 38
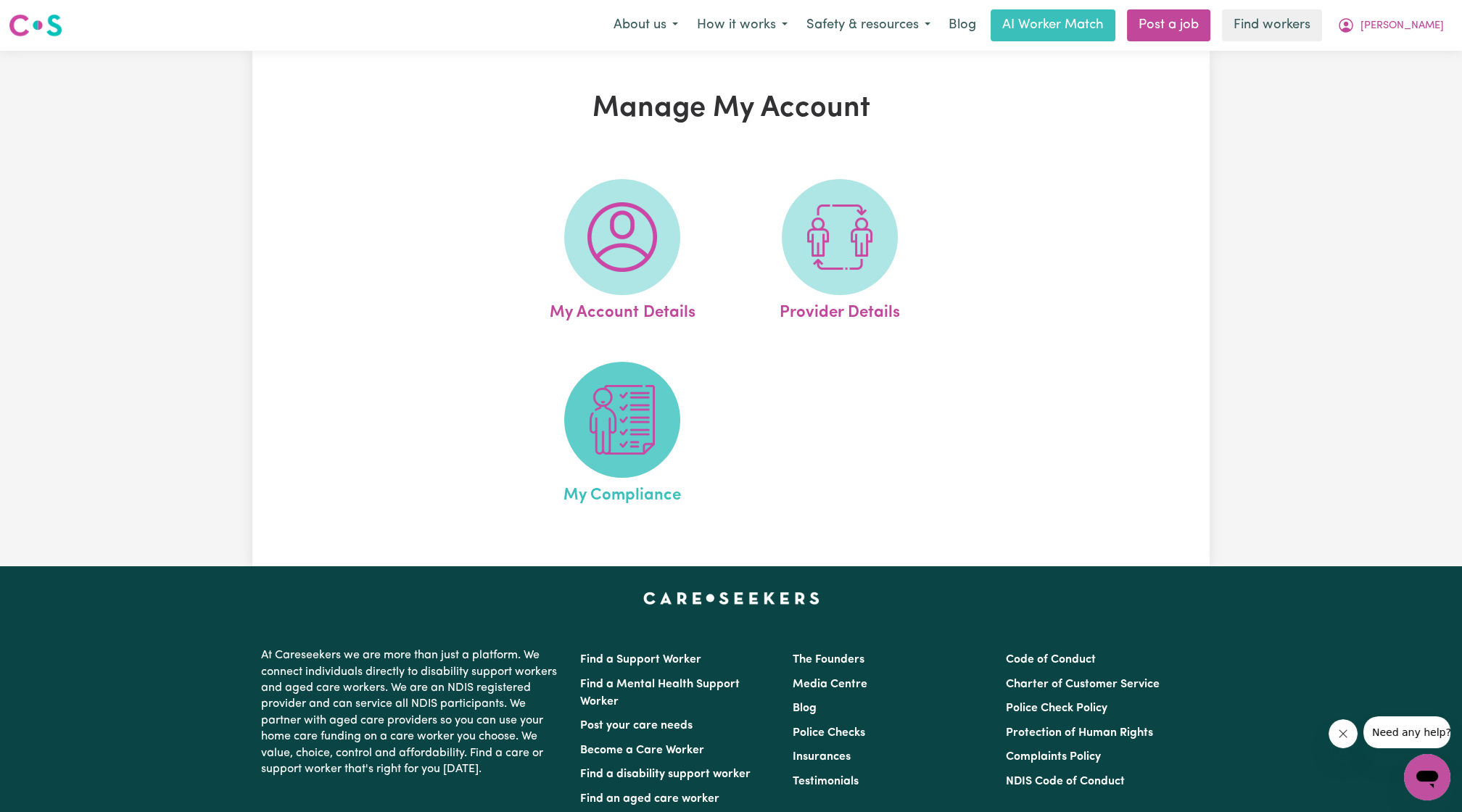
click at [609, 425] on img at bounding box center [623, 420] width 69 height 69
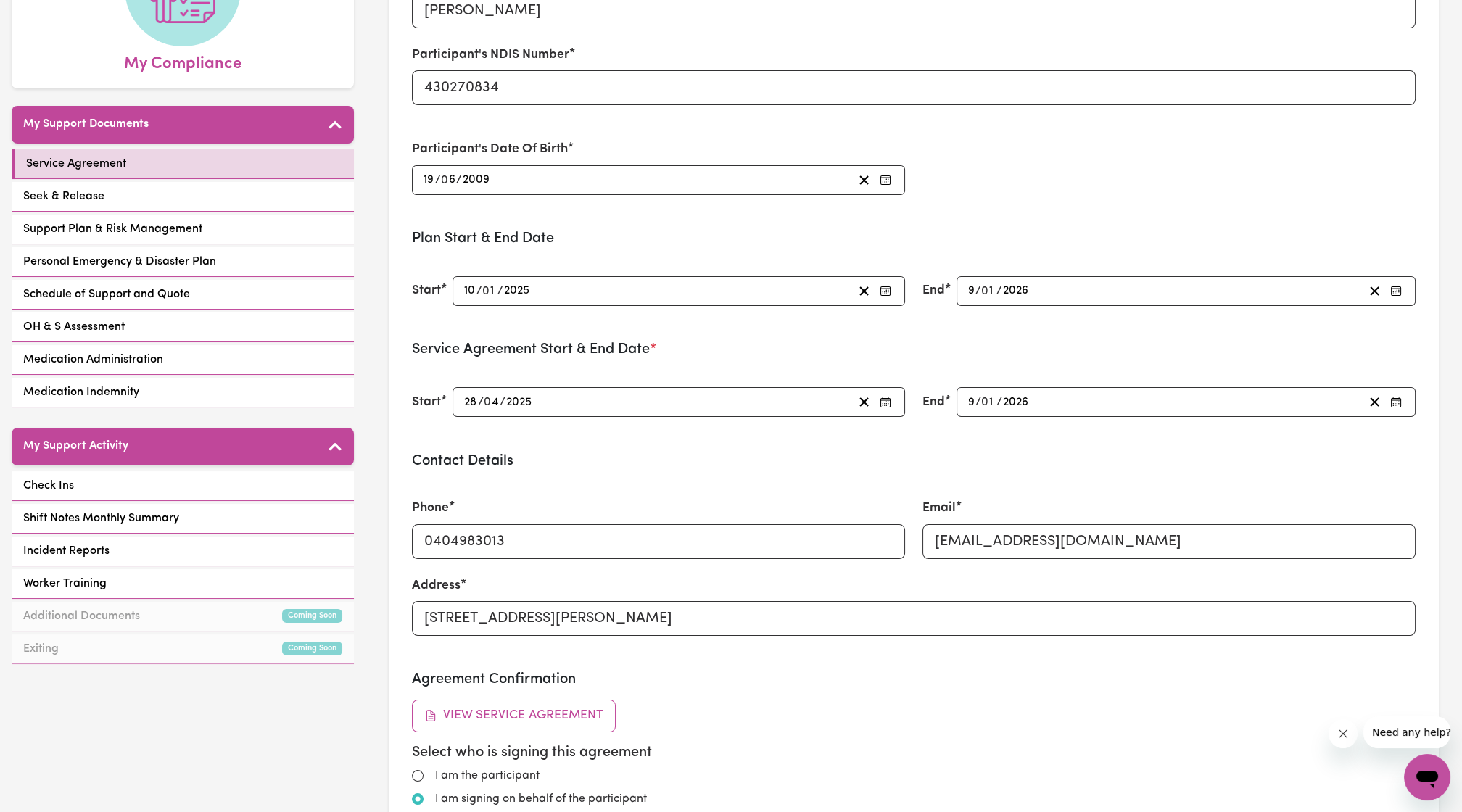
scroll to position [208, 0]
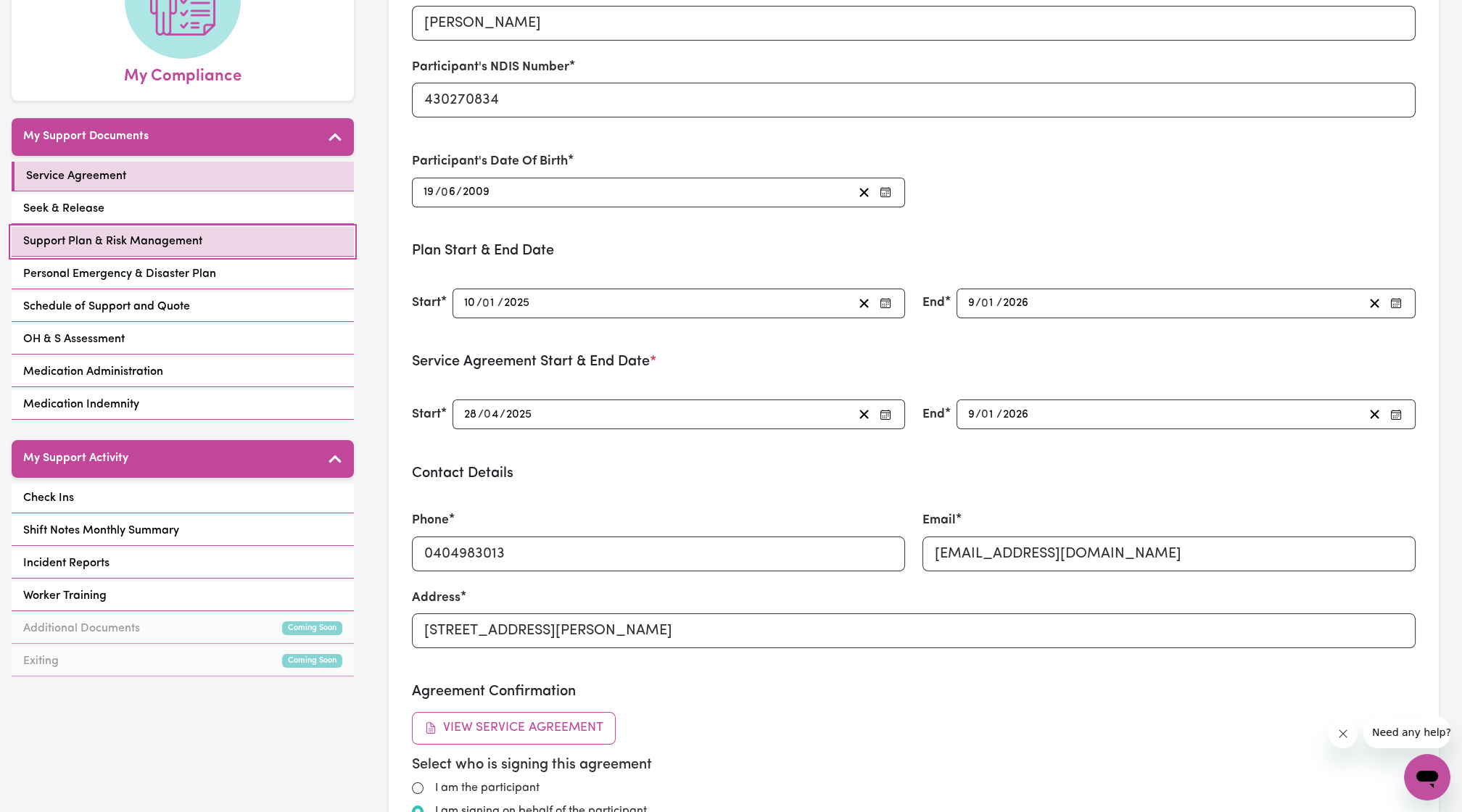
click at [211, 227] on div "Support Plan & Risk Management" at bounding box center [182, 242] width 343 height 30
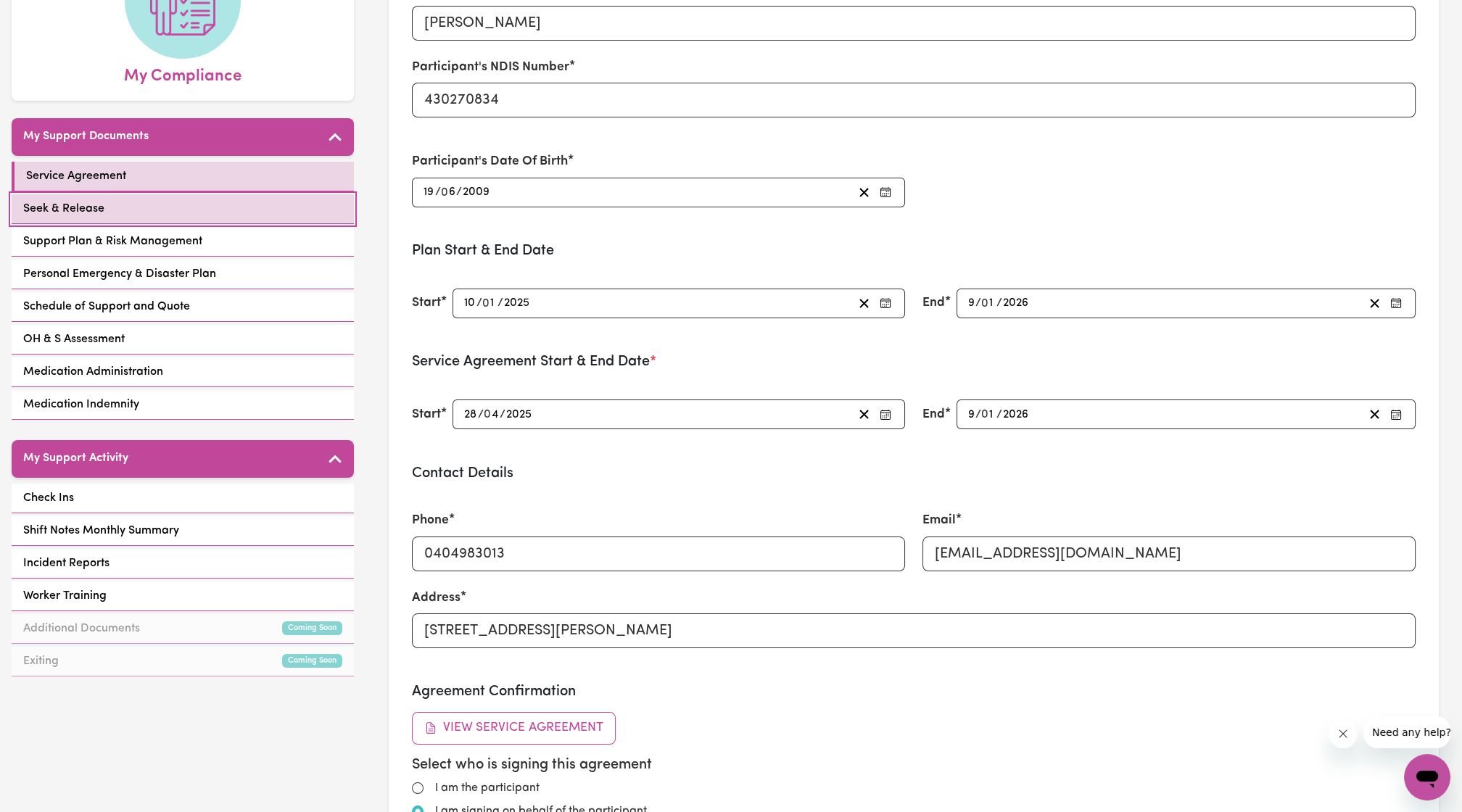
click at [191, 194] on link "Seek & Release" at bounding box center [182, 209] width 343 height 30
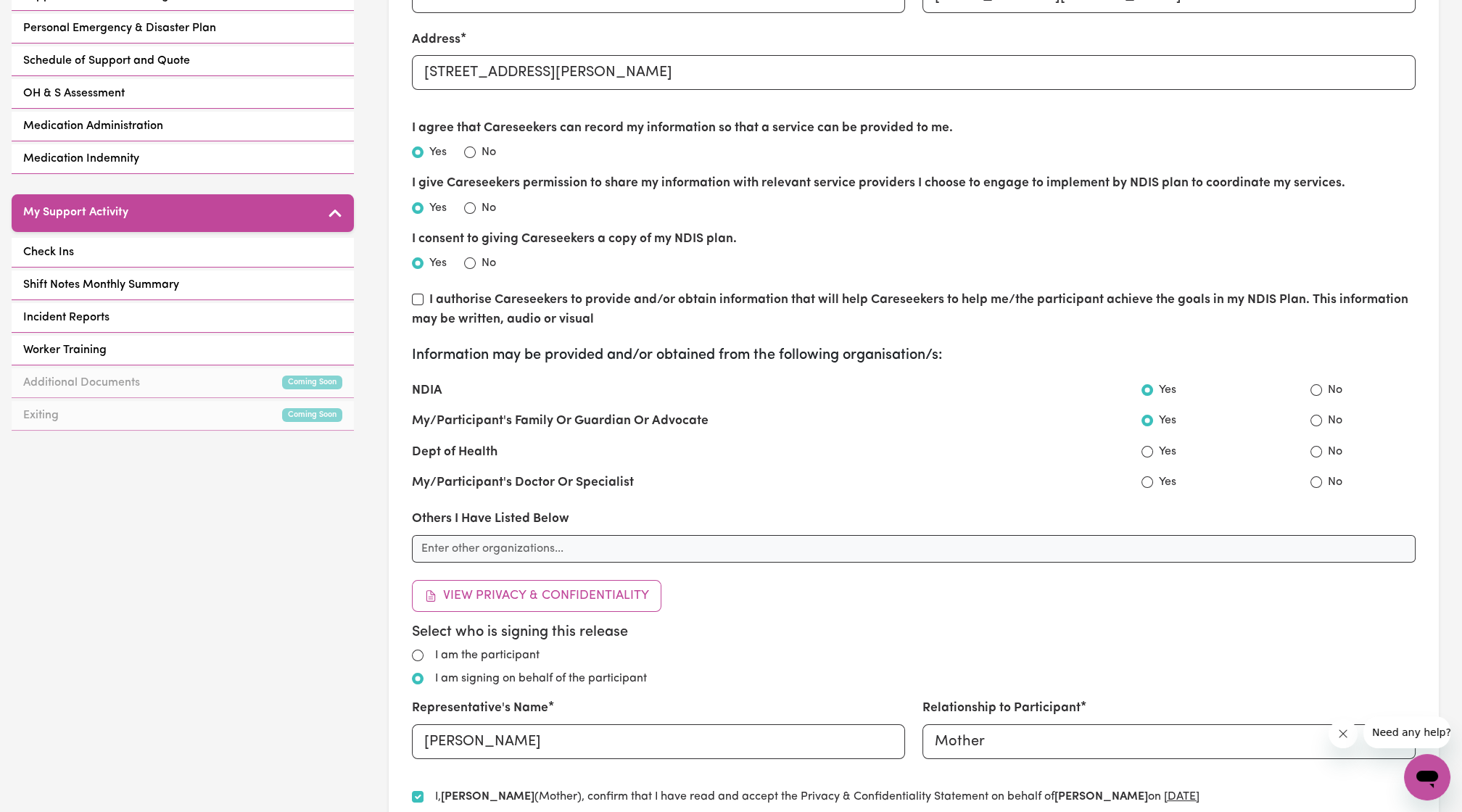
scroll to position [338, 0]
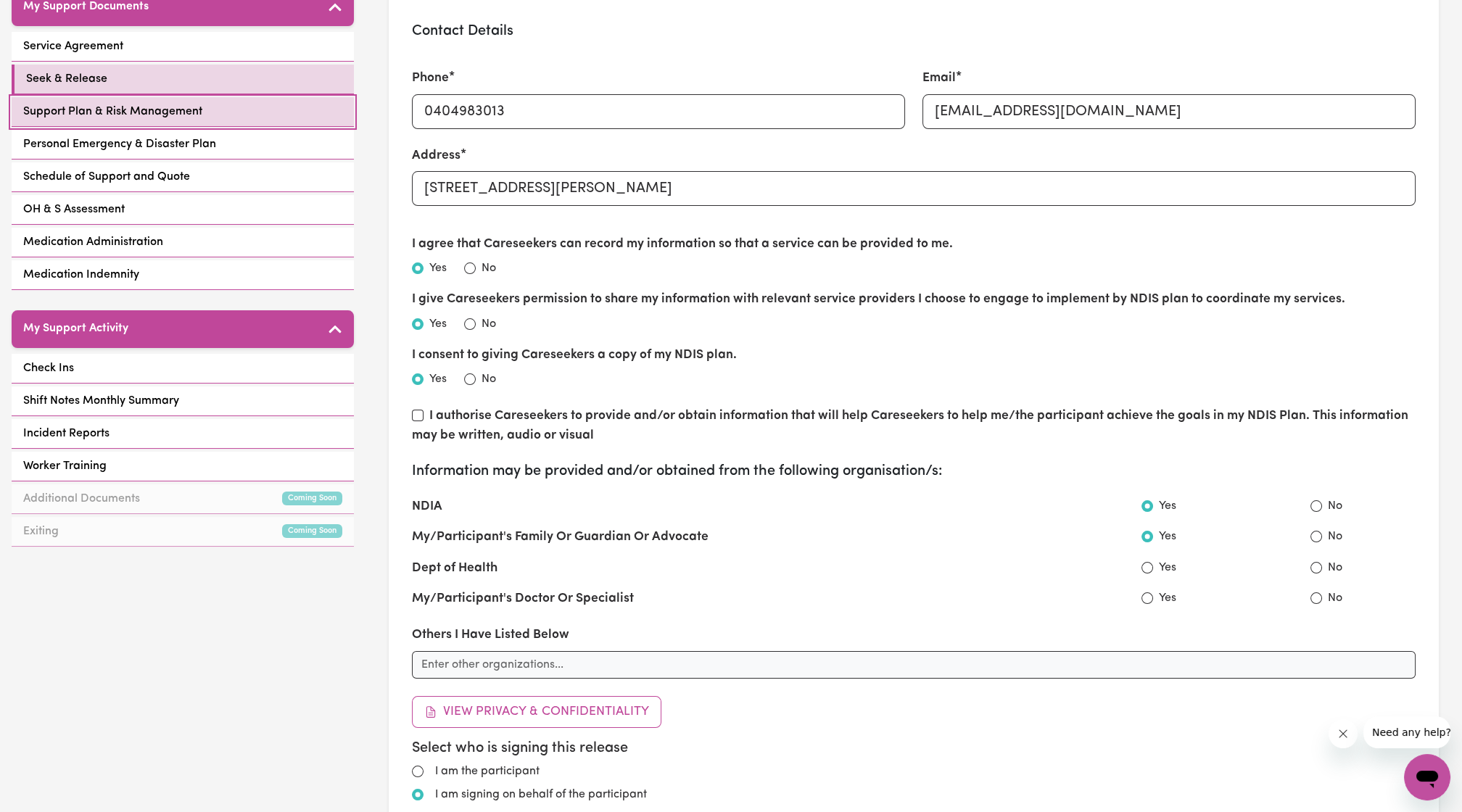
click at [227, 97] on link "Support Plan & Risk Management" at bounding box center [182, 112] width 343 height 30
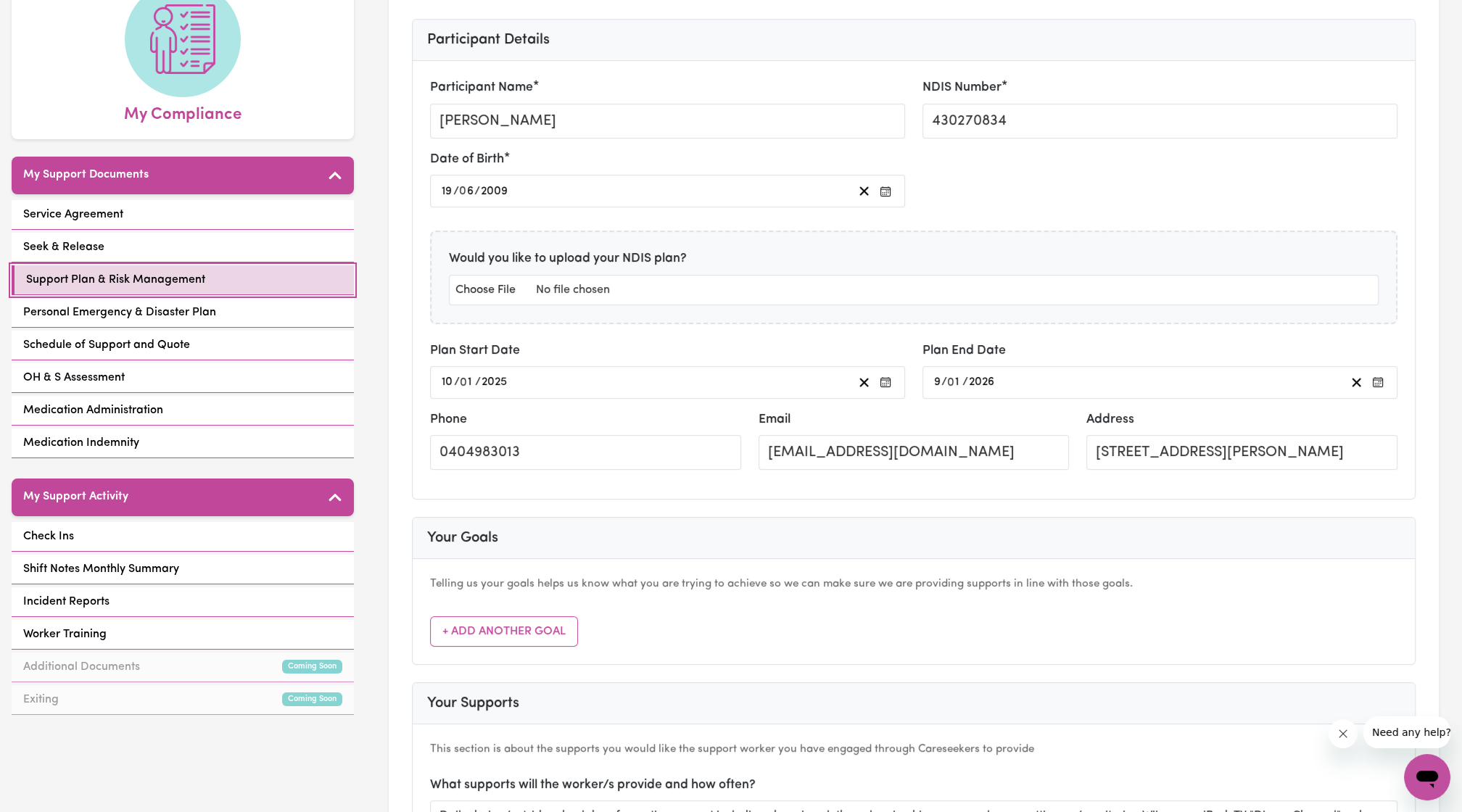
scroll to position [170, 0]
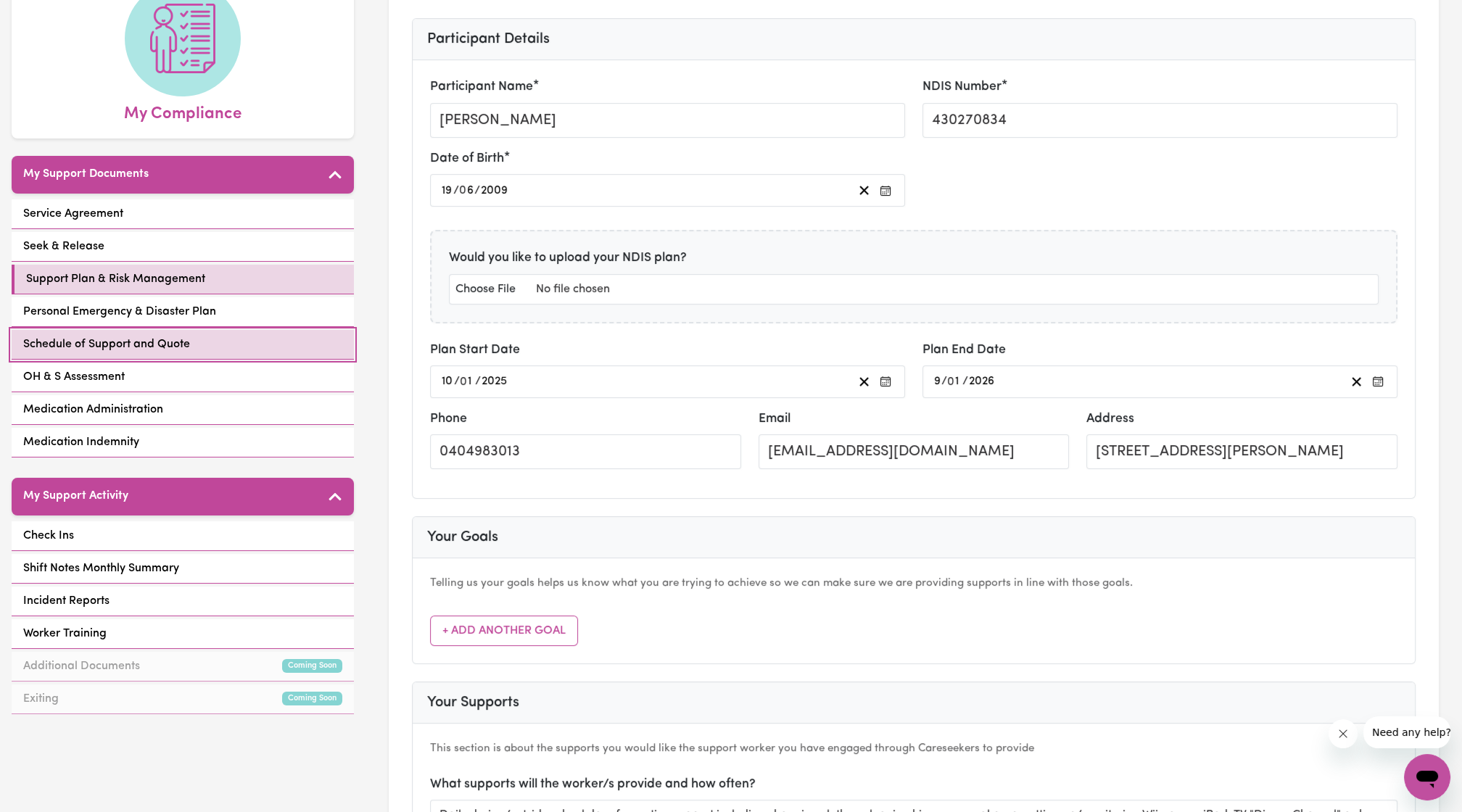
click at [115, 336] on span "Schedule of Support and Quote" at bounding box center [107, 345] width 167 height 18
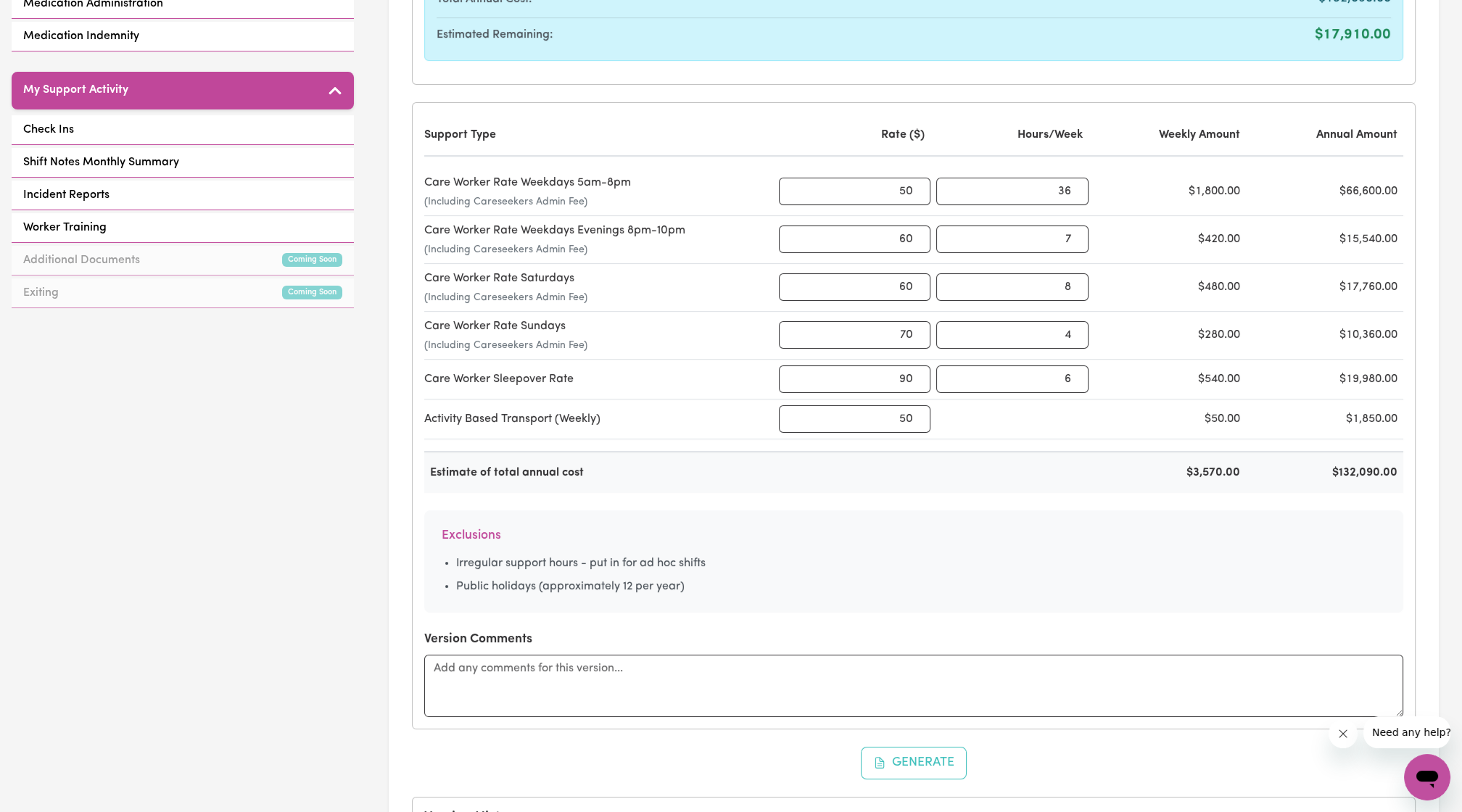
scroll to position [575, 0]
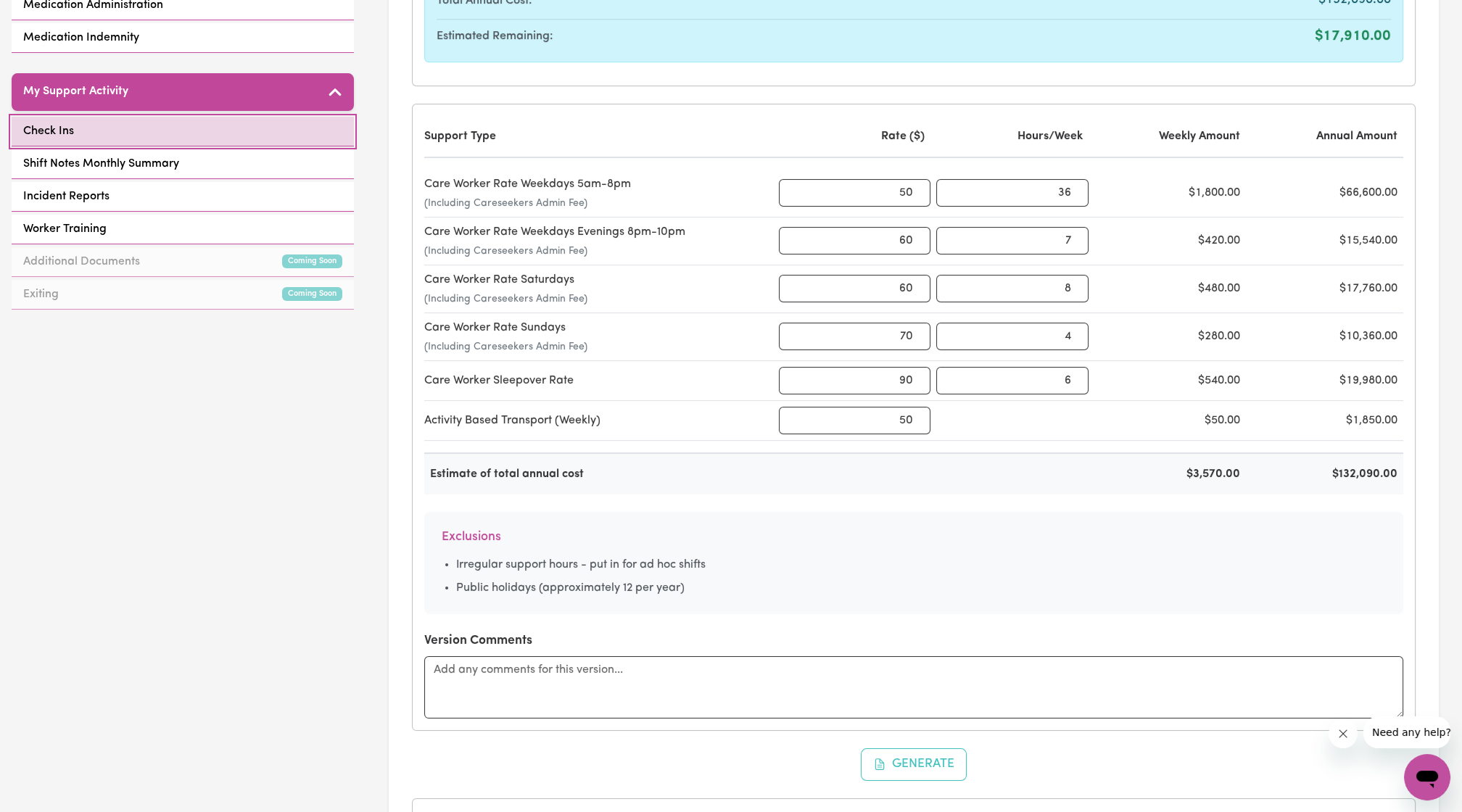
click at [164, 116] on link "Check Ins" at bounding box center [182, 131] width 343 height 30
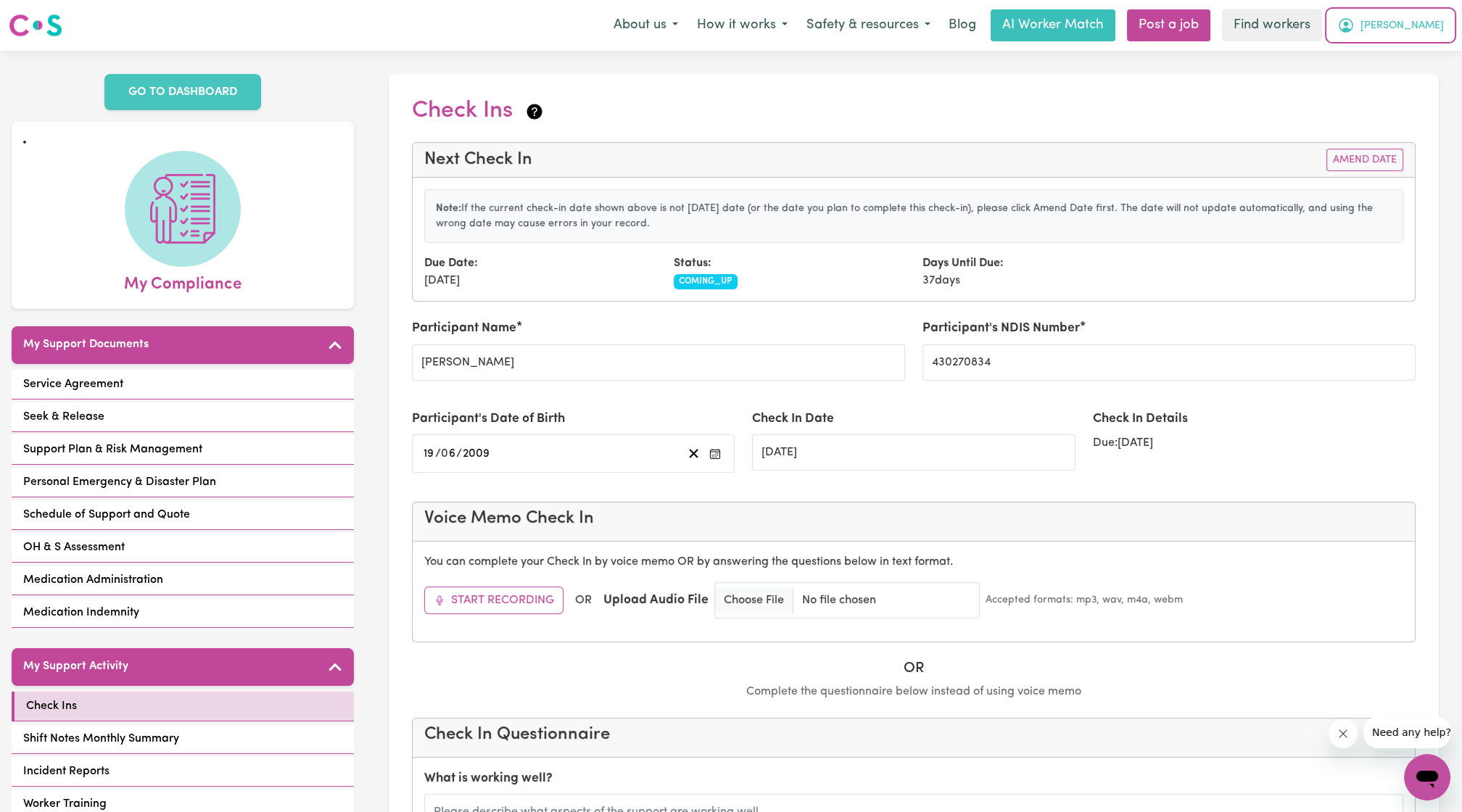
click at [1422, 24] on span "[PERSON_NAME]" at bounding box center [1402, 25] width 84 height 16
click at [1390, 75] on link "Logout" at bounding box center [1395, 83] width 115 height 27
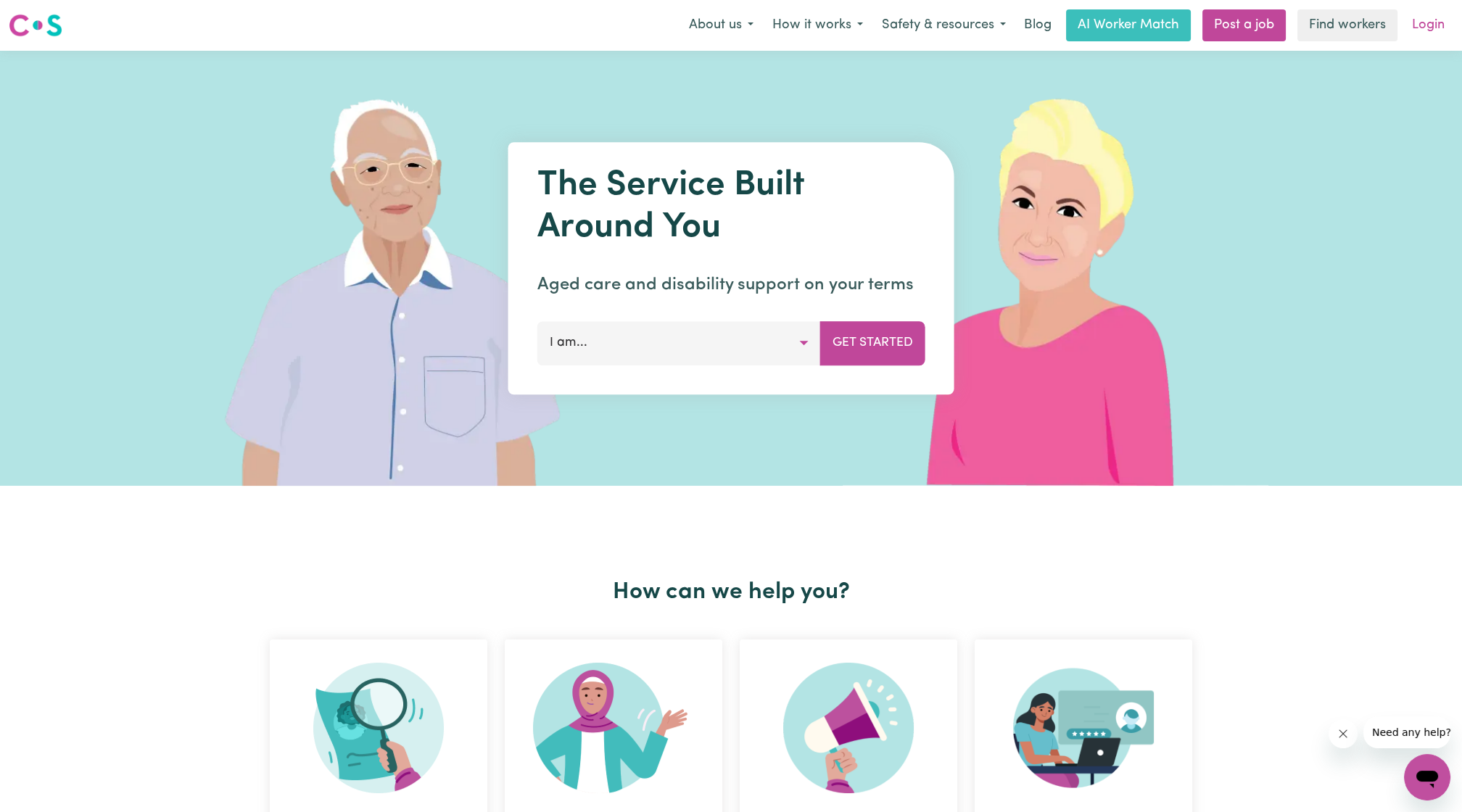
click at [1430, 24] on link "Login" at bounding box center [1427, 25] width 50 height 32
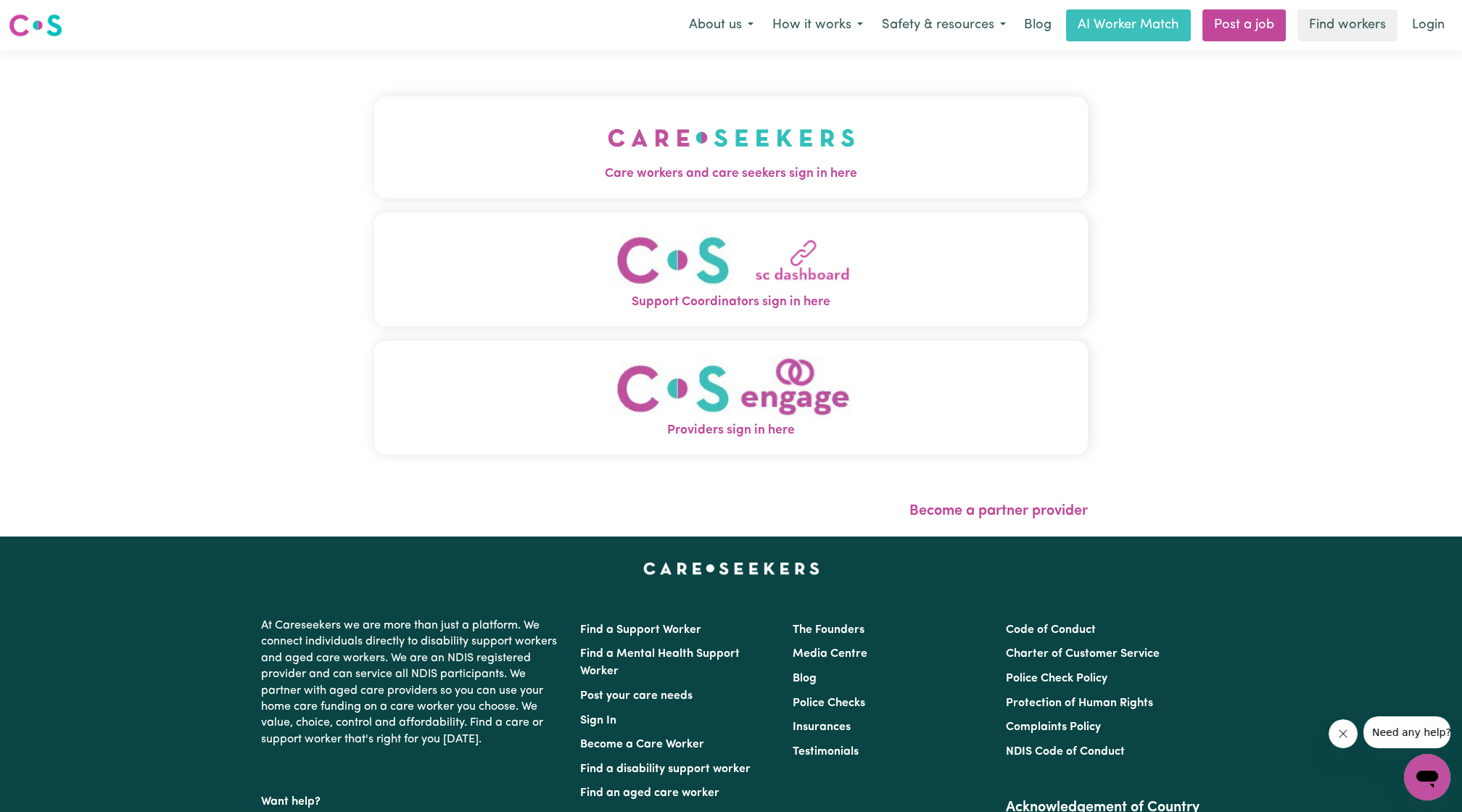
click at [777, 148] on button "Care workers and care seekers sign in here" at bounding box center [731, 147] width 714 height 101
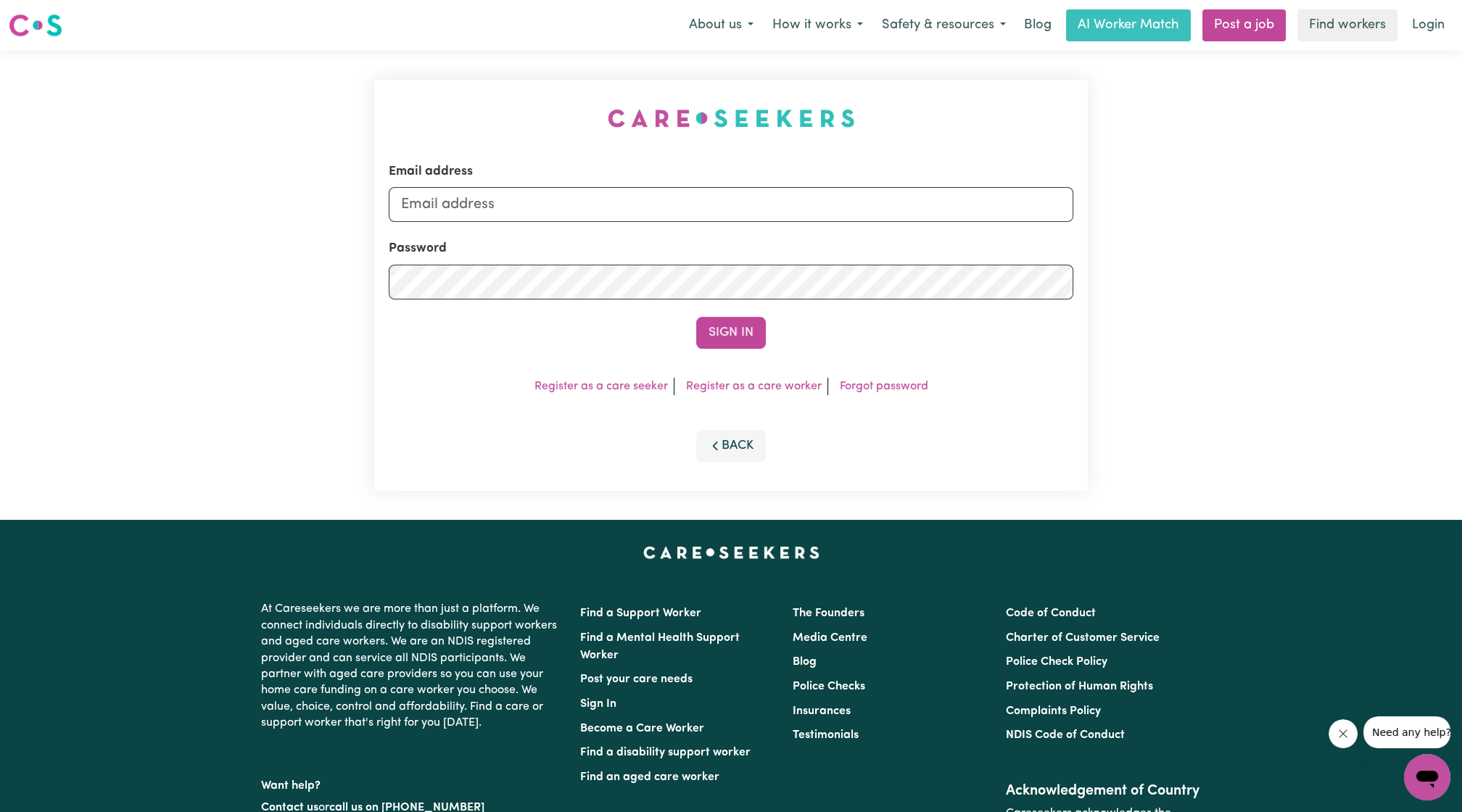
click at [777, 148] on div "Email address Password Sign In Register as a care seeker Register as a care wor…" at bounding box center [731, 285] width 731 height 469
click at [752, 191] on input "Email address" at bounding box center [731, 204] width 685 height 35
drag, startPoint x: 474, startPoint y: 211, endPoint x: 954, endPoint y: 212, distance: 480.0
click at [954, 212] on input "[EMAIL_ADDRESS][PERSON_NAME][DOMAIN_NAME]" at bounding box center [731, 204] width 685 height 35
type input "[EMAIL_ADDRESS][PERSON_NAME][DOMAIN_NAME]"
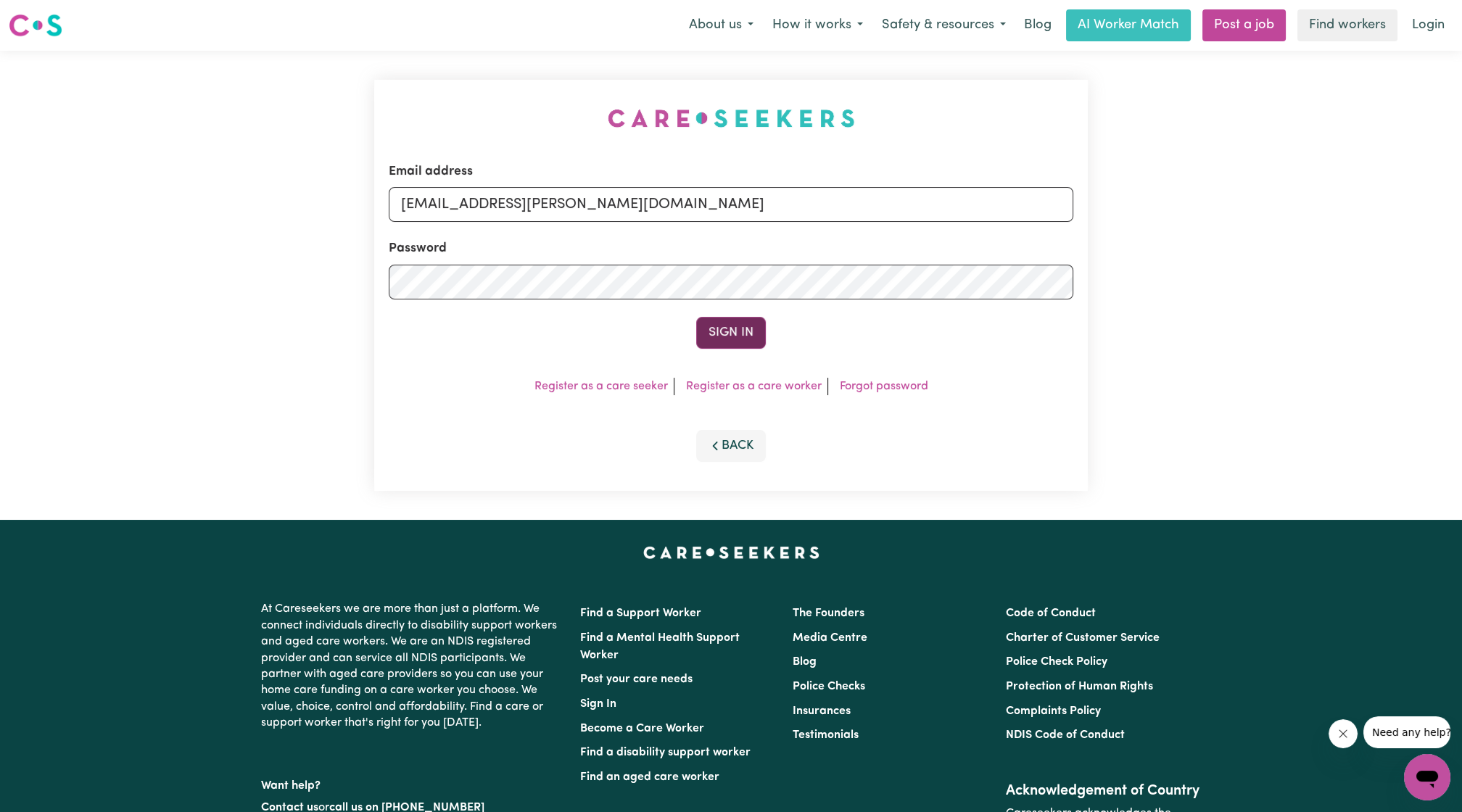
click at [731, 345] on button "Sign In" at bounding box center [731, 332] width 69 height 32
